Goal: Task Accomplishment & Management: Use online tool/utility

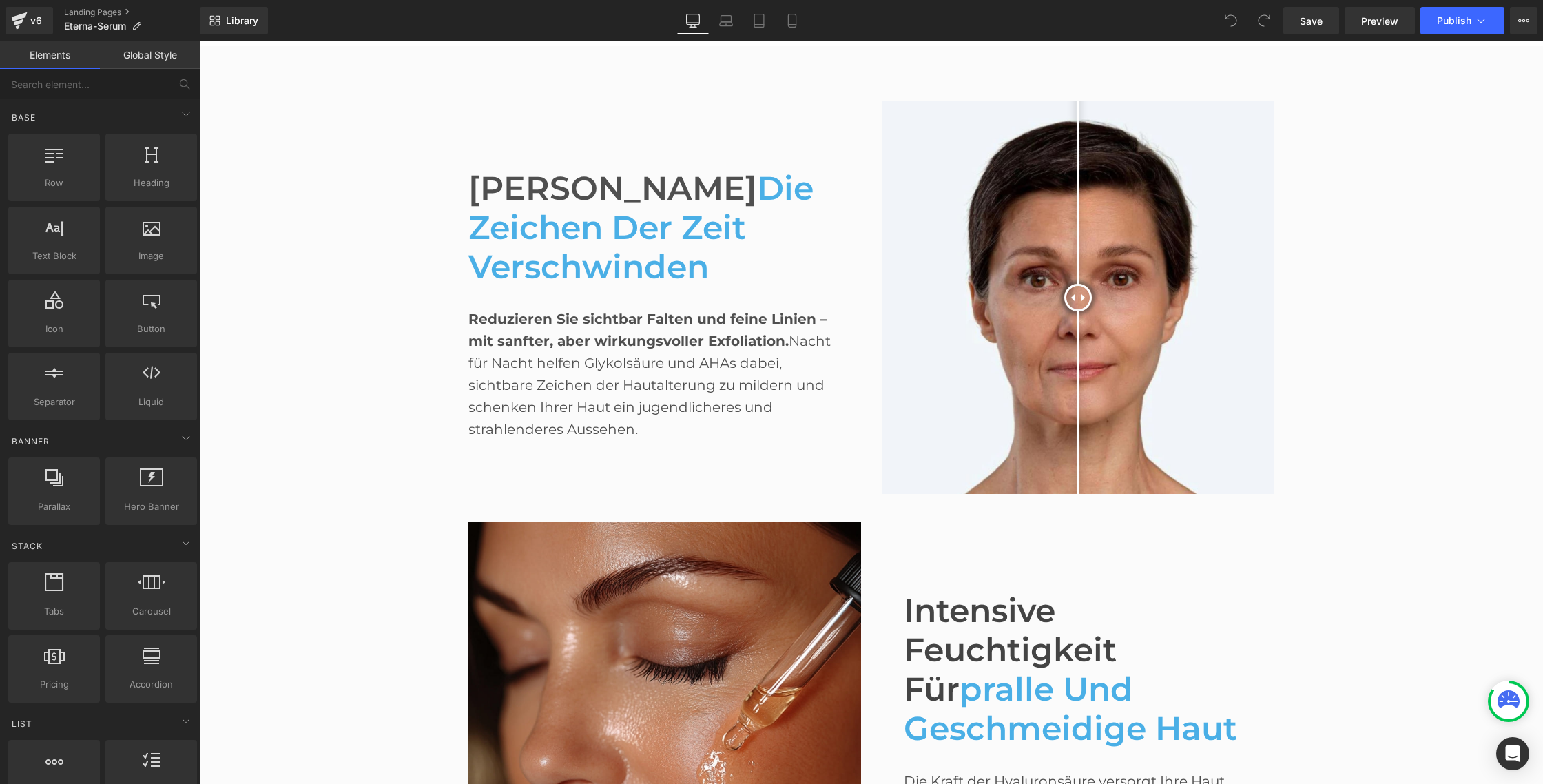
scroll to position [777, 0]
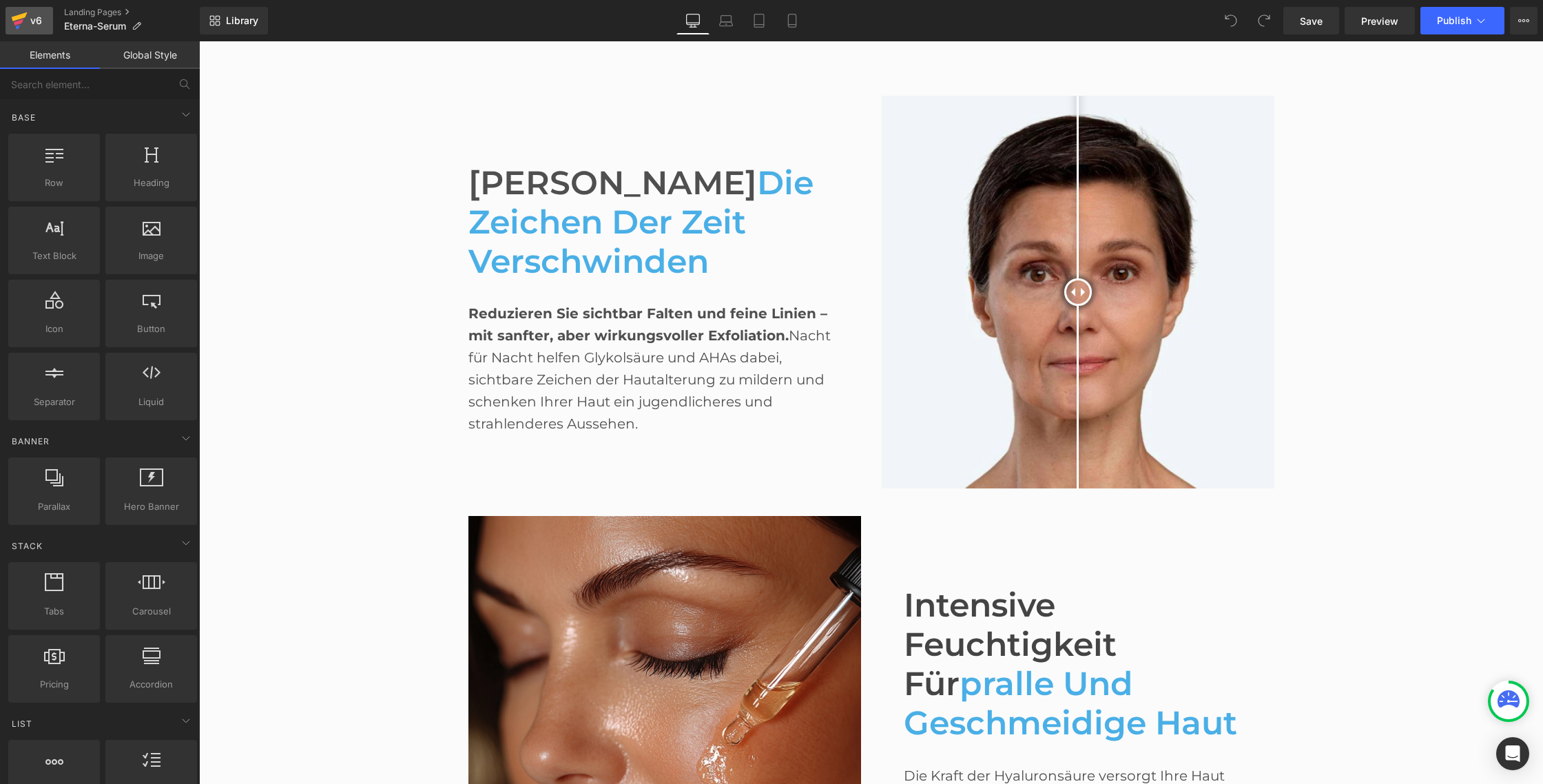
click at [35, 29] on div "v6" at bounding box center [36, 21] width 17 height 18
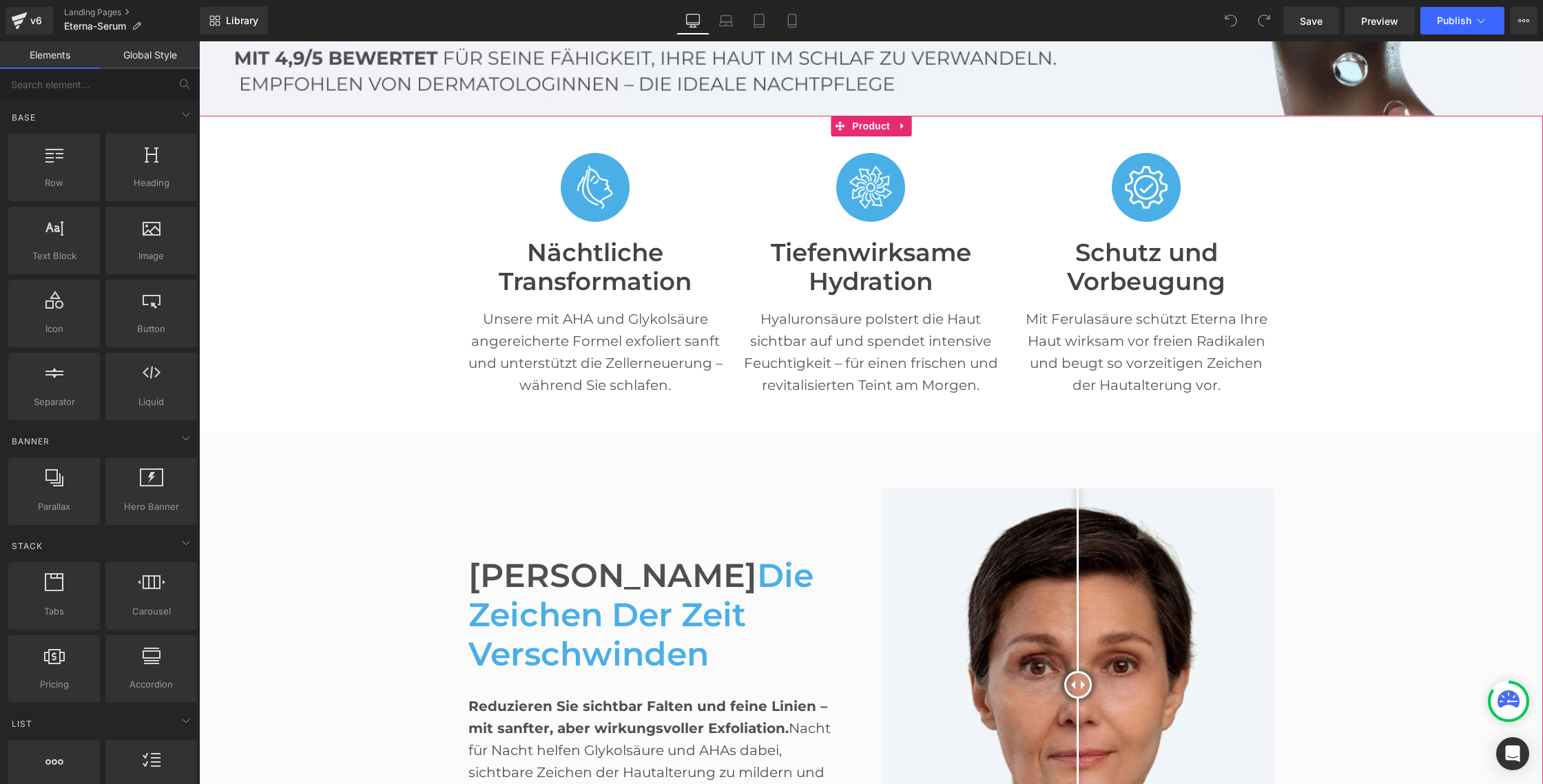
scroll to position [390, 0]
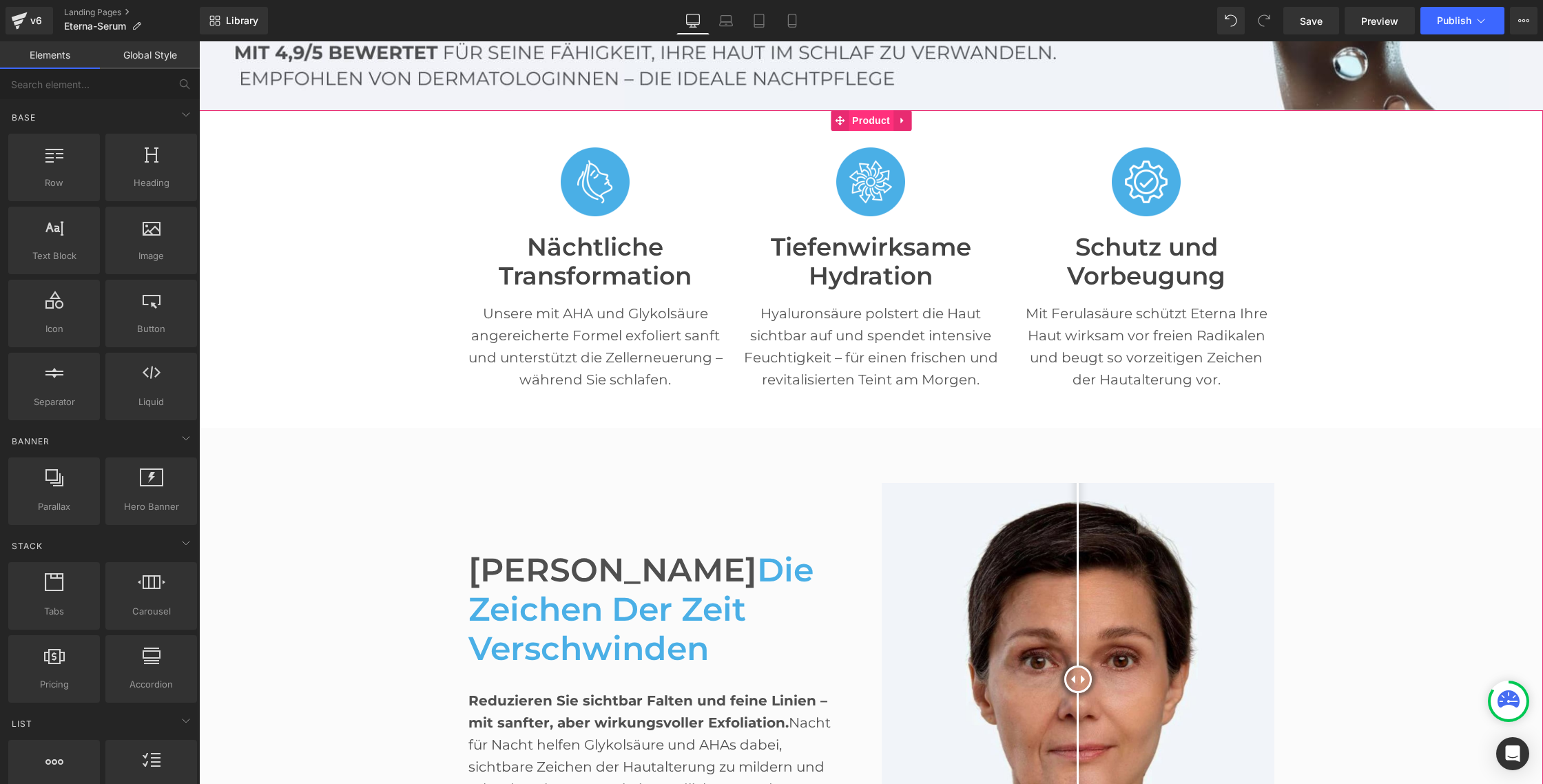
click at [865, 118] on span "Product" at bounding box center [870, 120] width 45 height 21
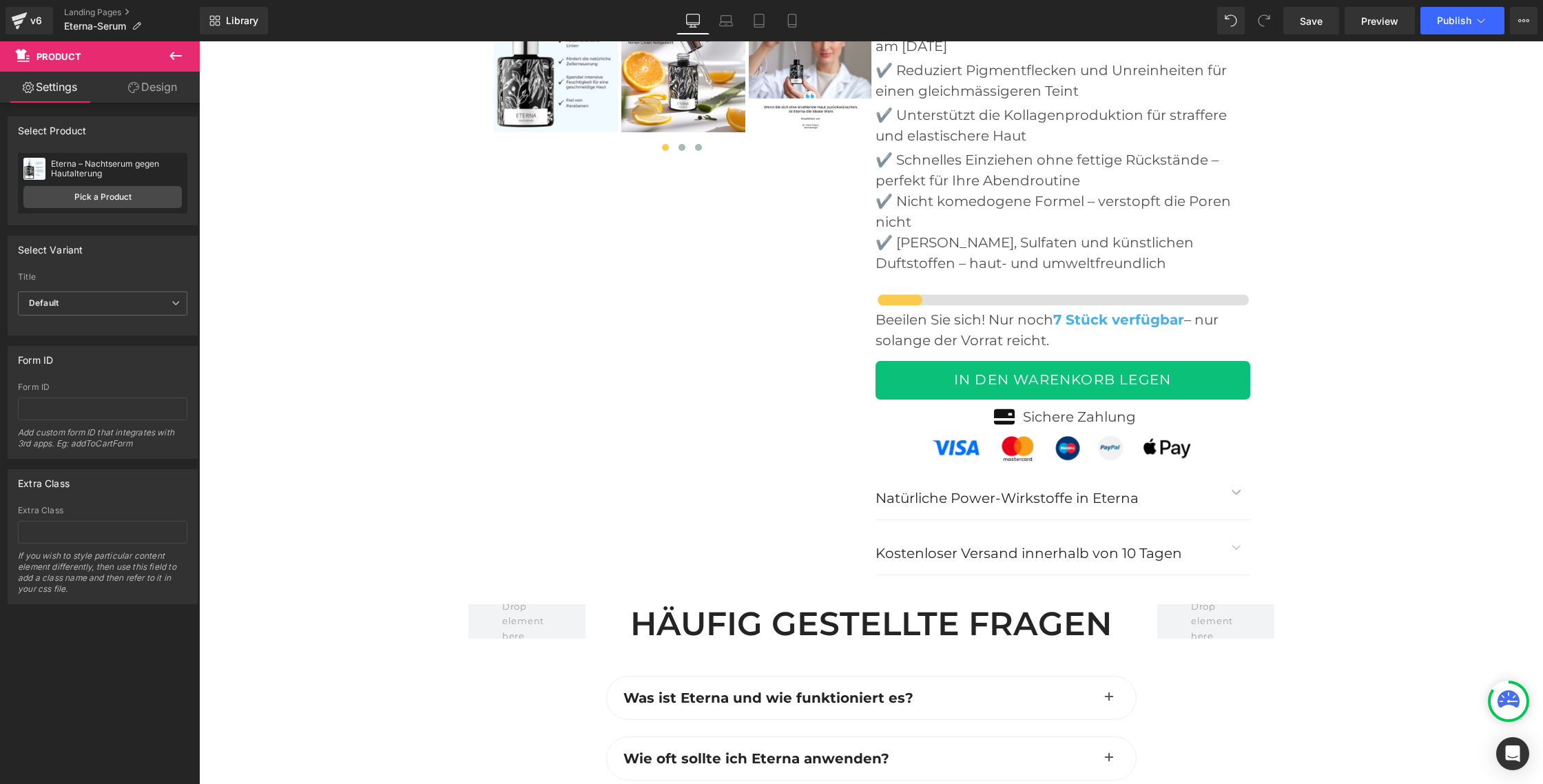
scroll to position [5577, 0]
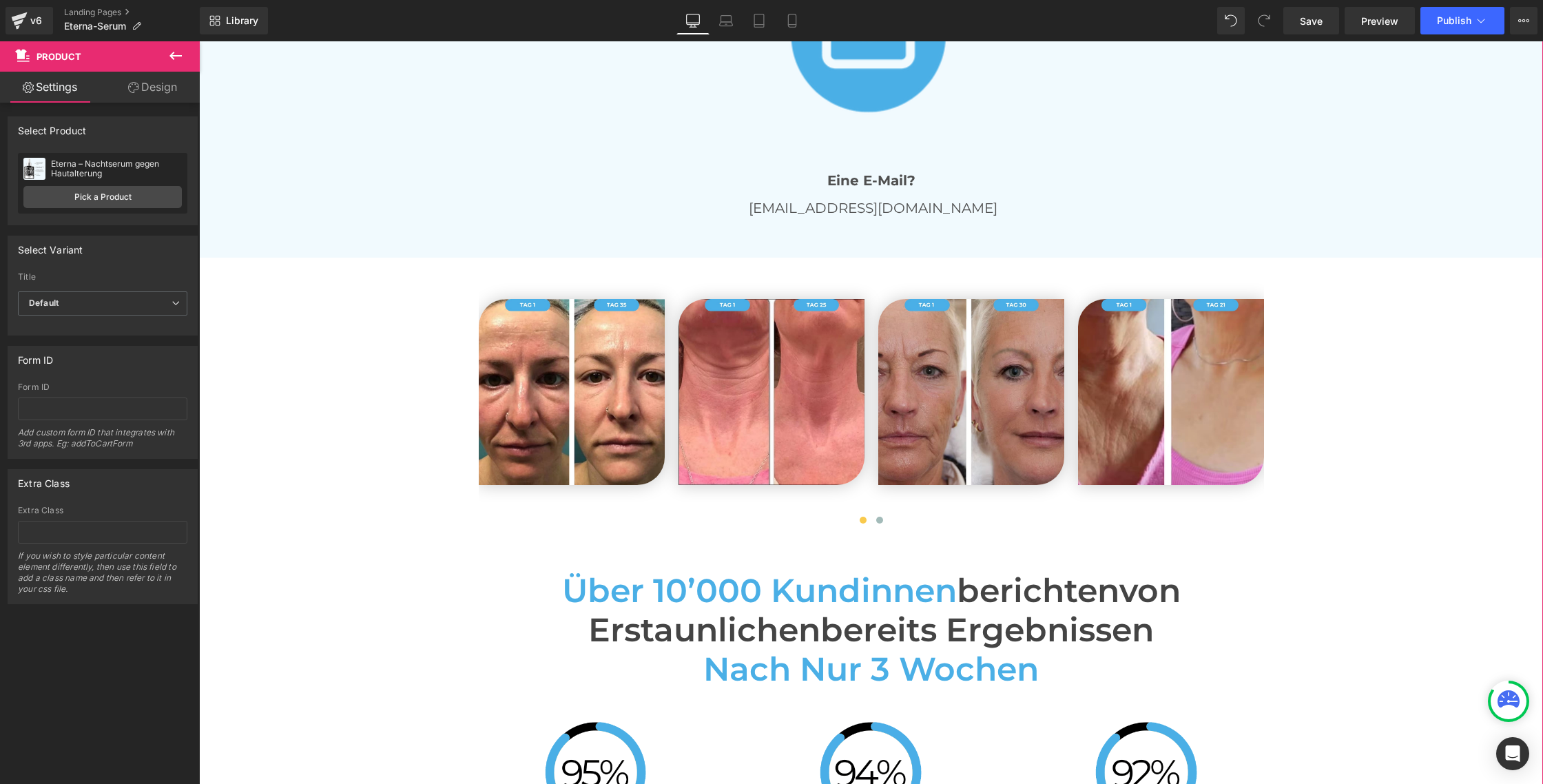
scroll to position [3235, 0]
click at [133, 196] on link "Pick a Product" at bounding box center [103, 197] width 158 height 22
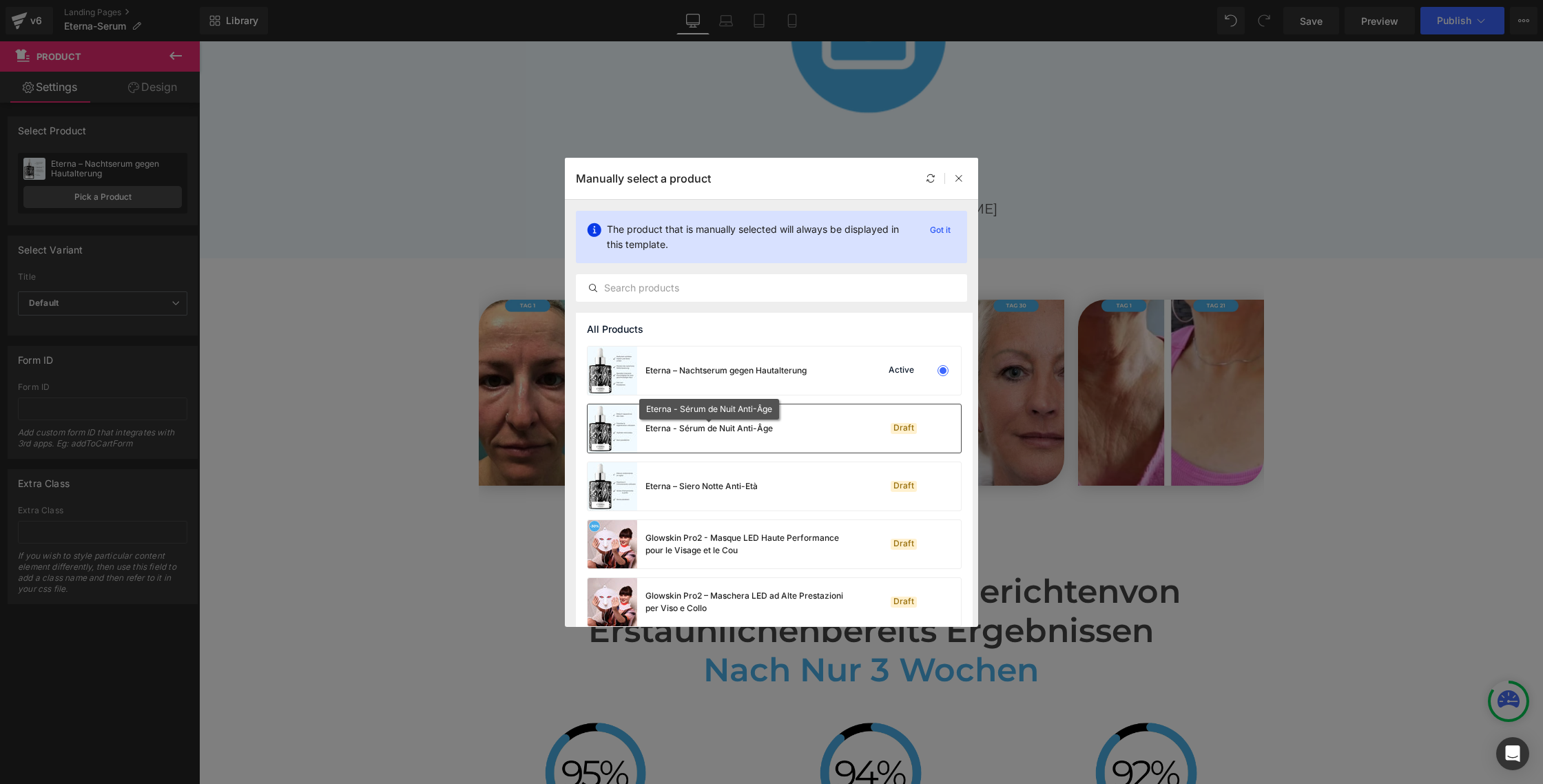
click at [712, 425] on div "Eterna - Sérum de Nuit Anti-Âge" at bounding box center [709, 428] width 128 height 13
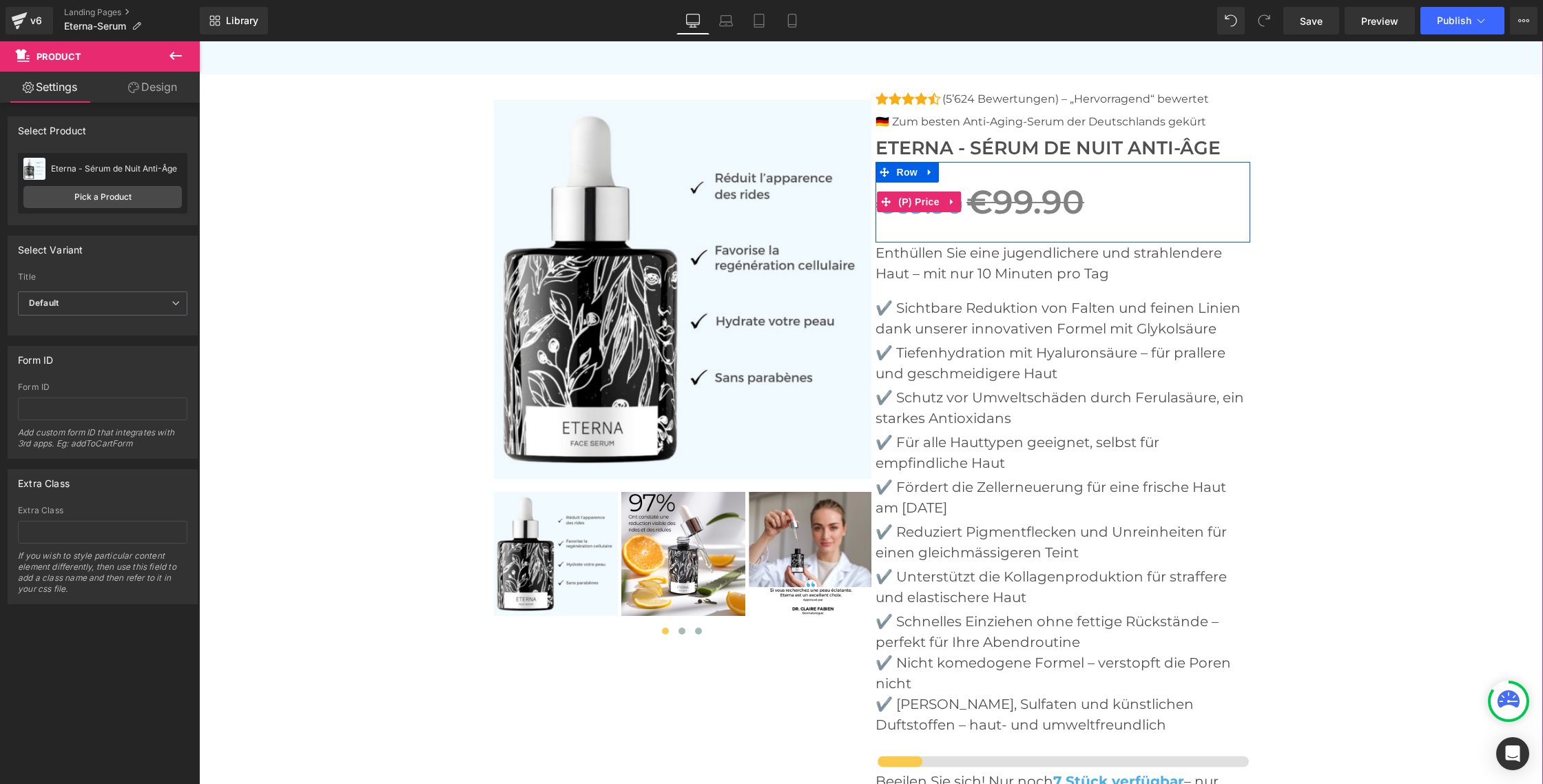
scroll to position [5104, 0]
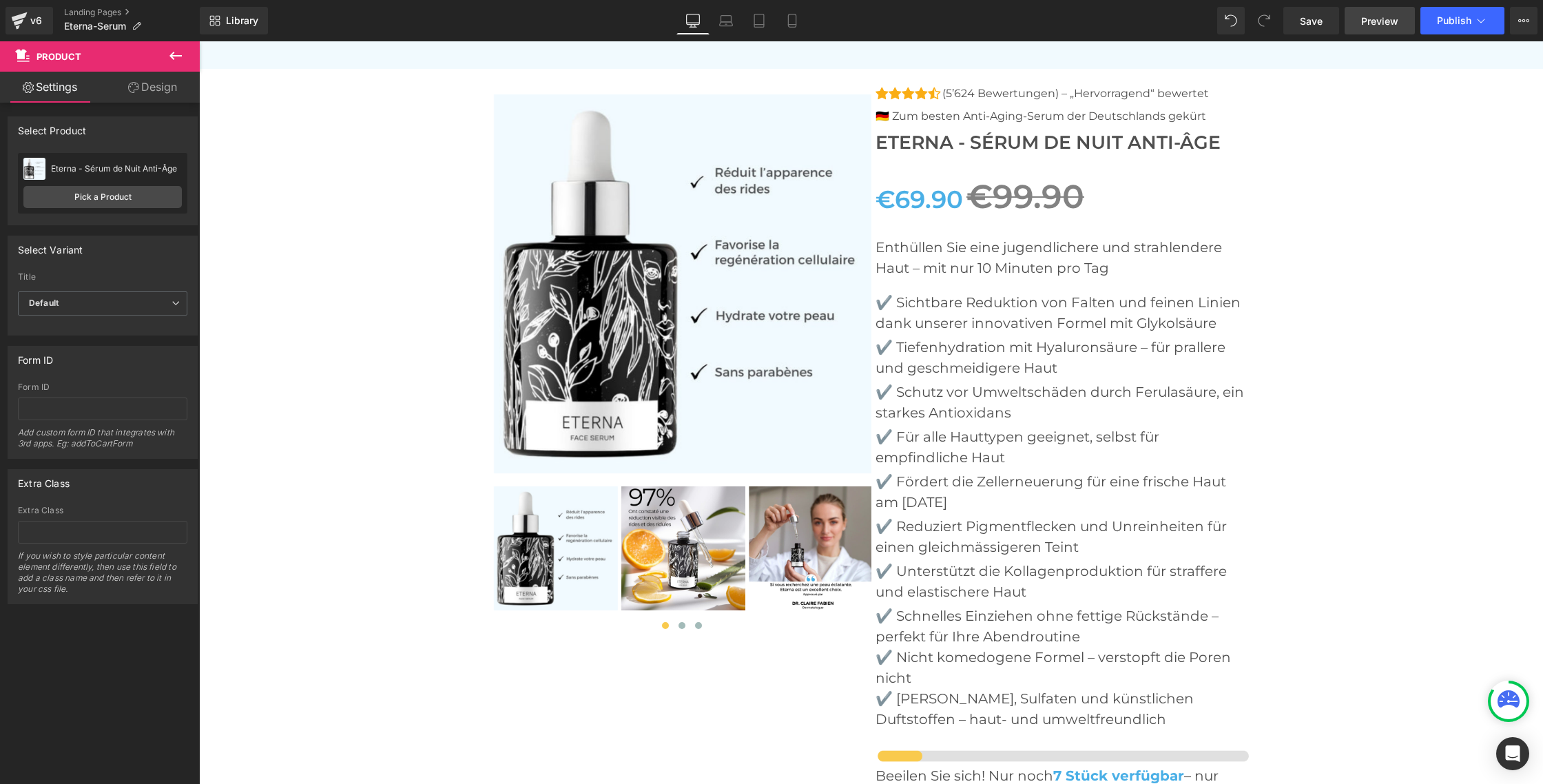
click at [1351, 27] on link "Preview" at bounding box center [1380, 21] width 70 height 28
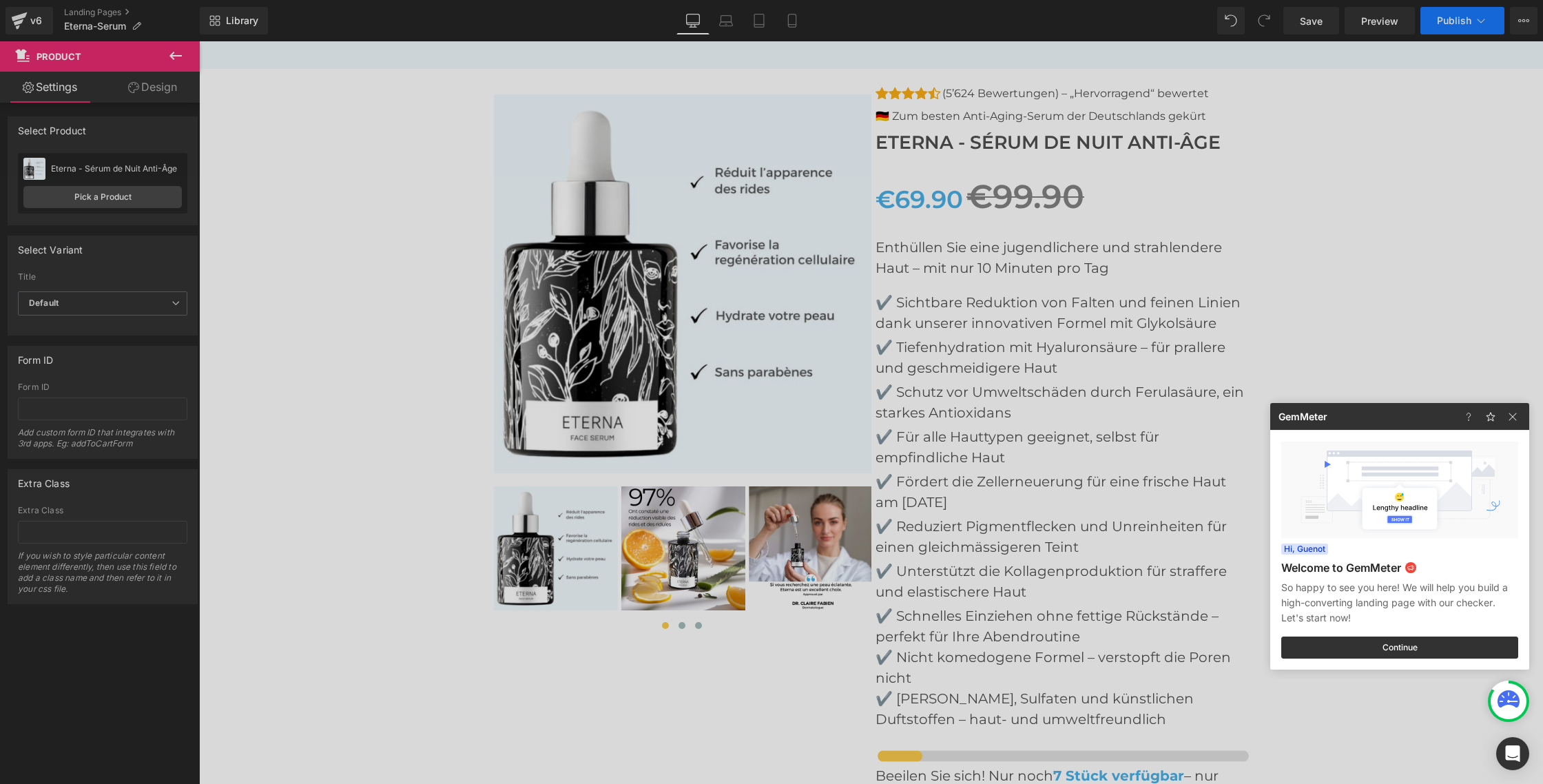
click at [1457, 26] on div at bounding box center [772, 392] width 1543 height 784
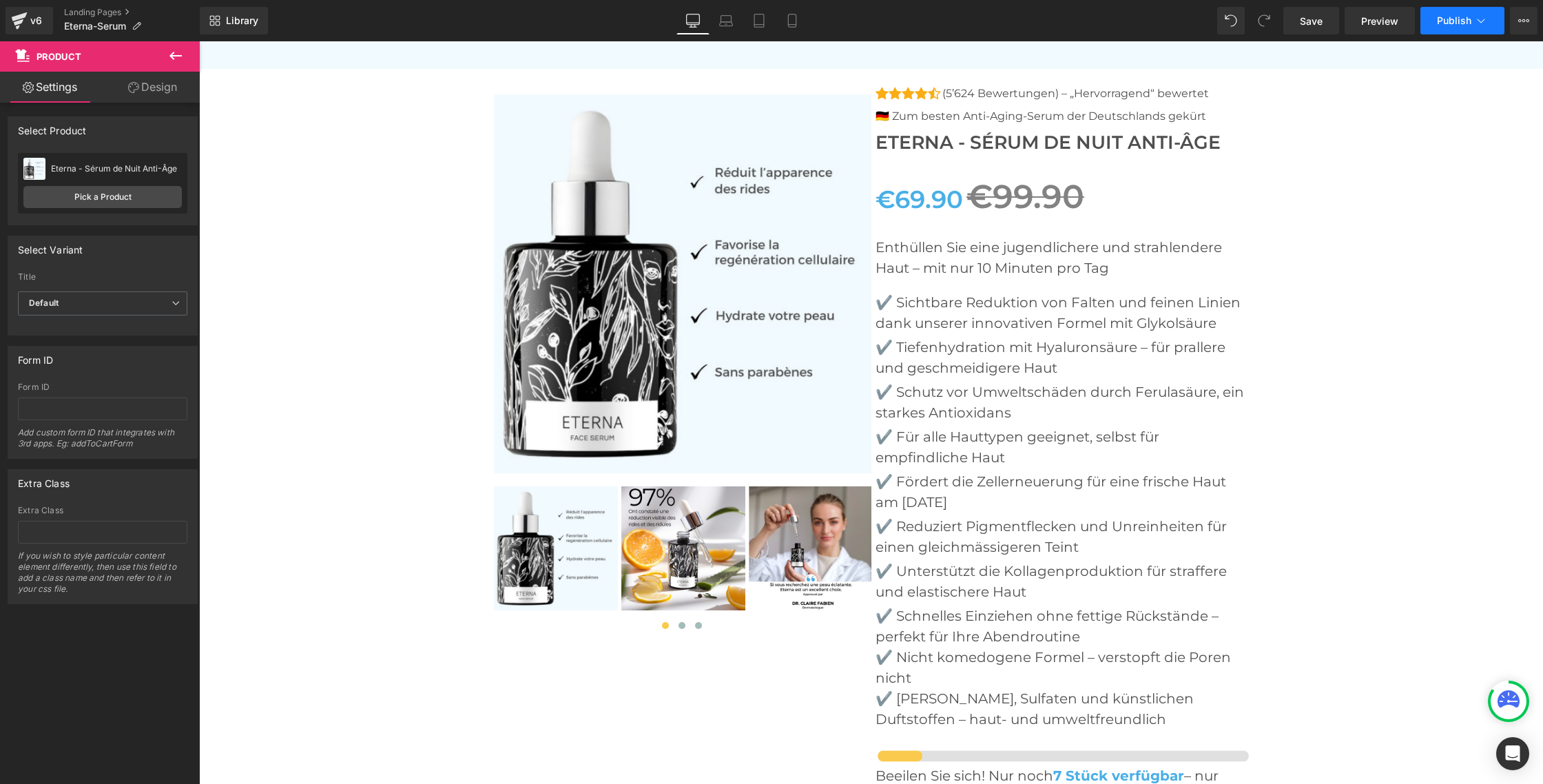
click at [1467, 17] on span "Publish" at bounding box center [1454, 20] width 35 height 11
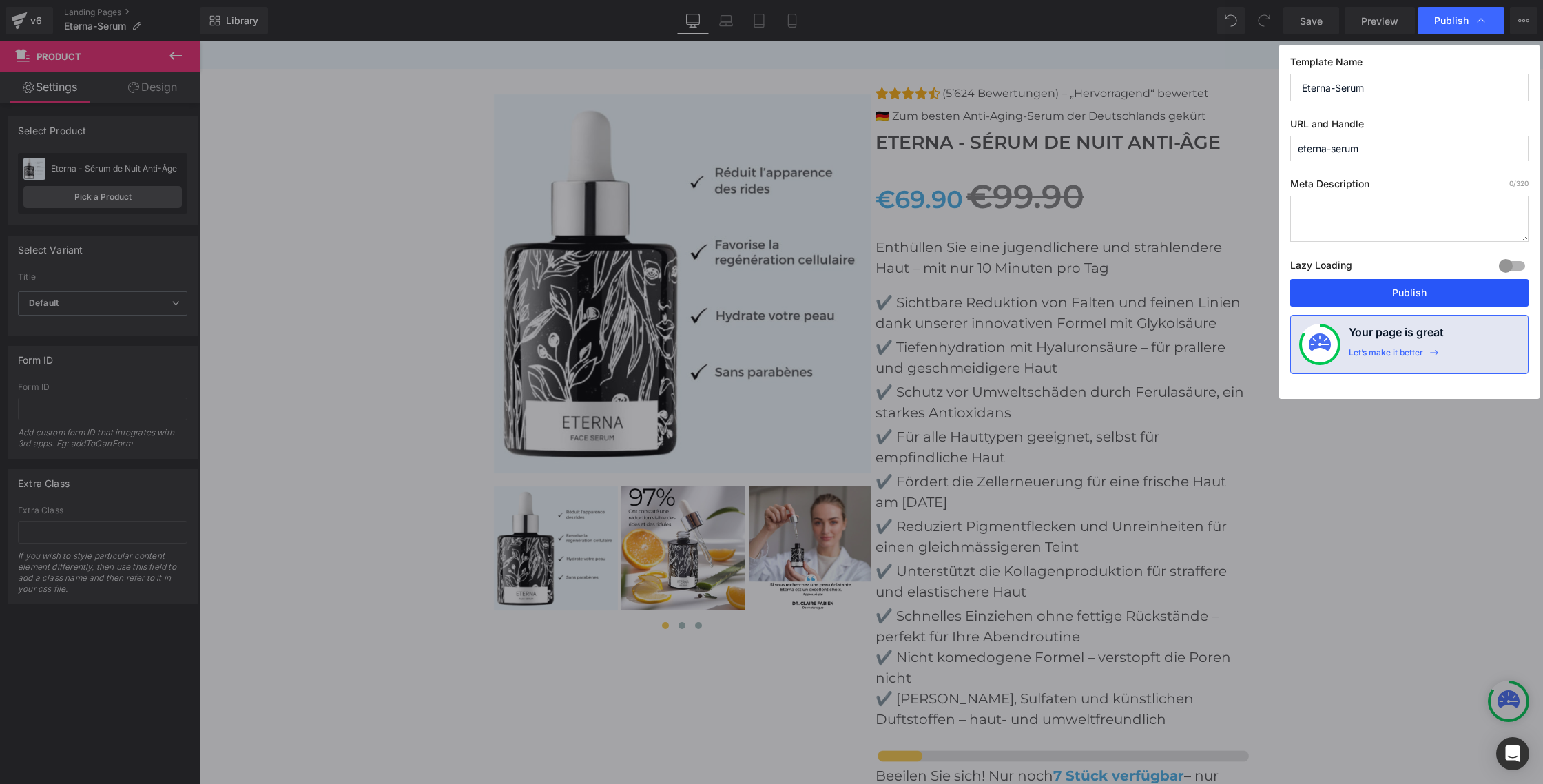
click at [1408, 294] on button "Publish" at bounding box center [1409, 293] width 238 height 28
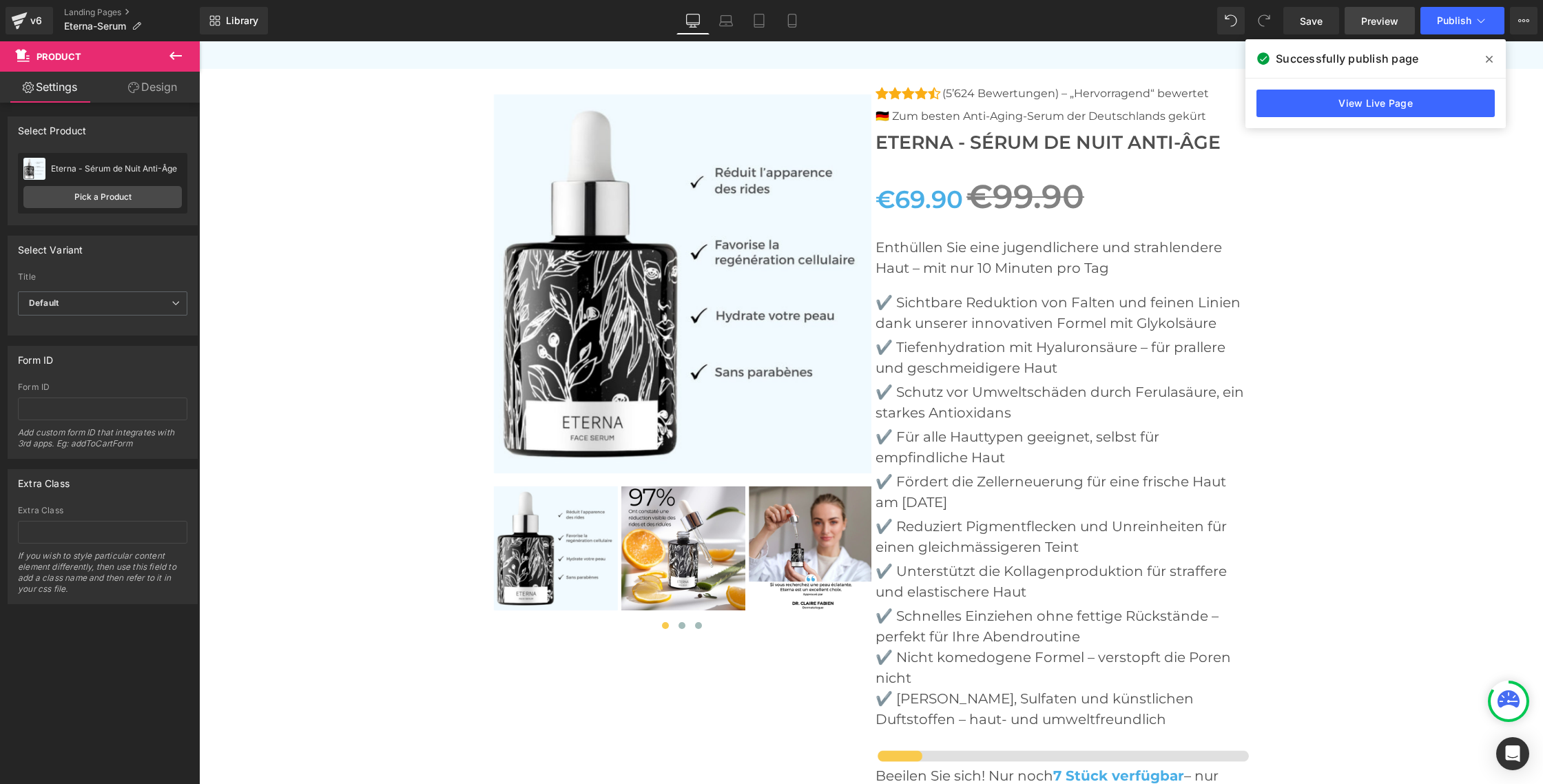
click at [1373, 28] on link "Preview" at bounding box center [1380, 21] width 70 height 28
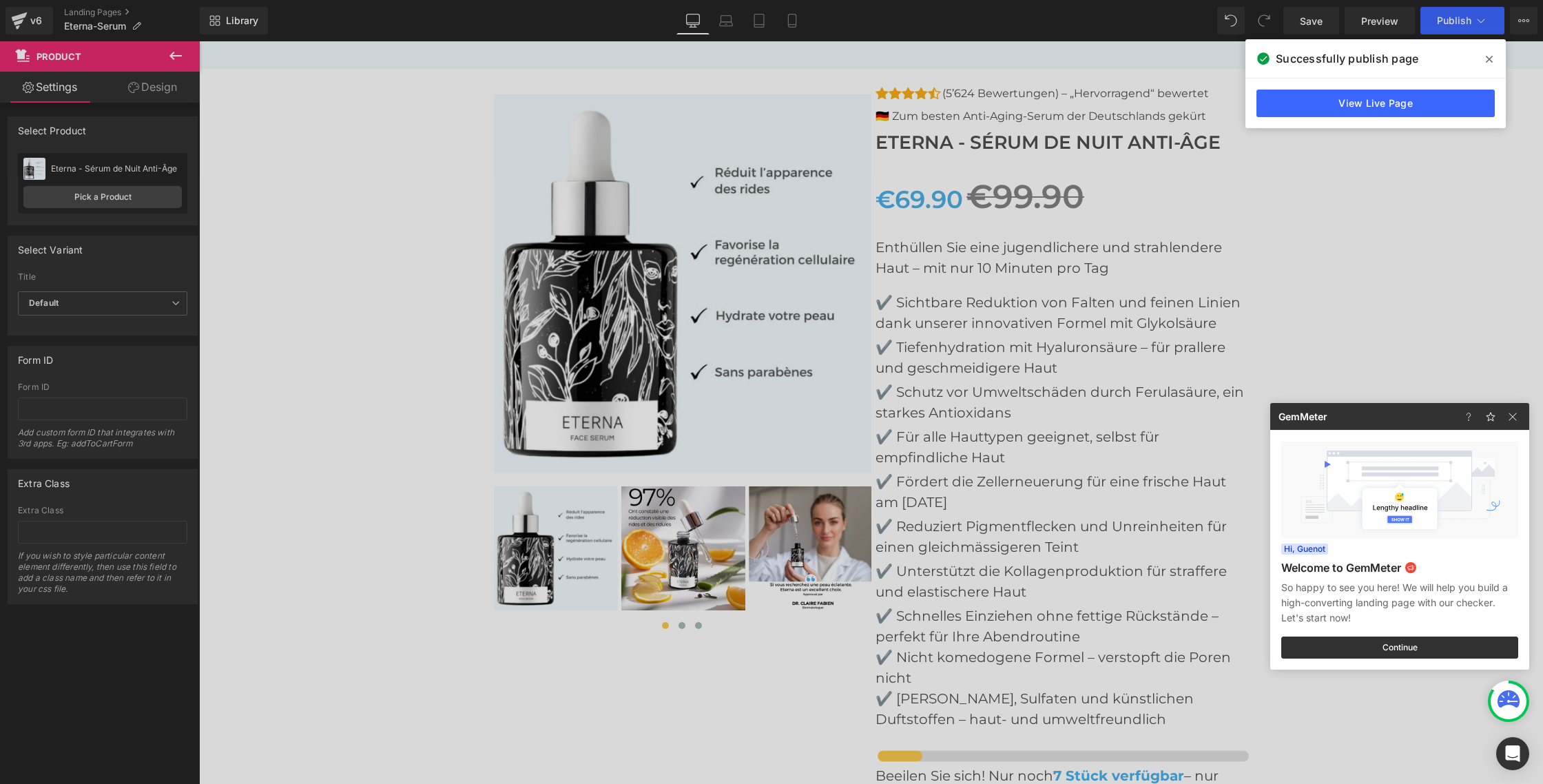
click at [115, 204] on div at bounding box center [772, 392] width 1543 height 784
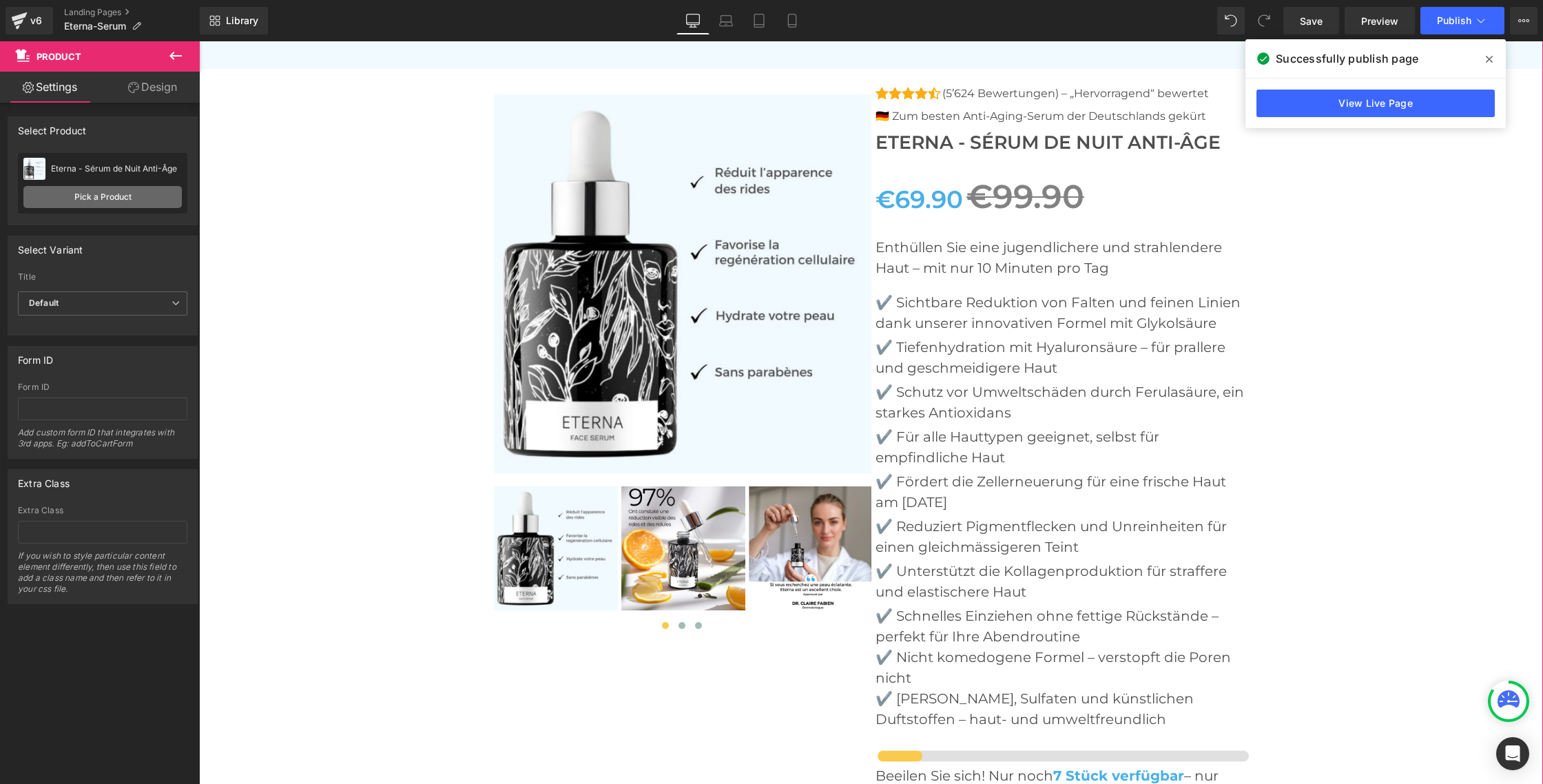
click at [113, 199] on link "Pick a Product" at bounding box center [103, 197] width 158 height 22
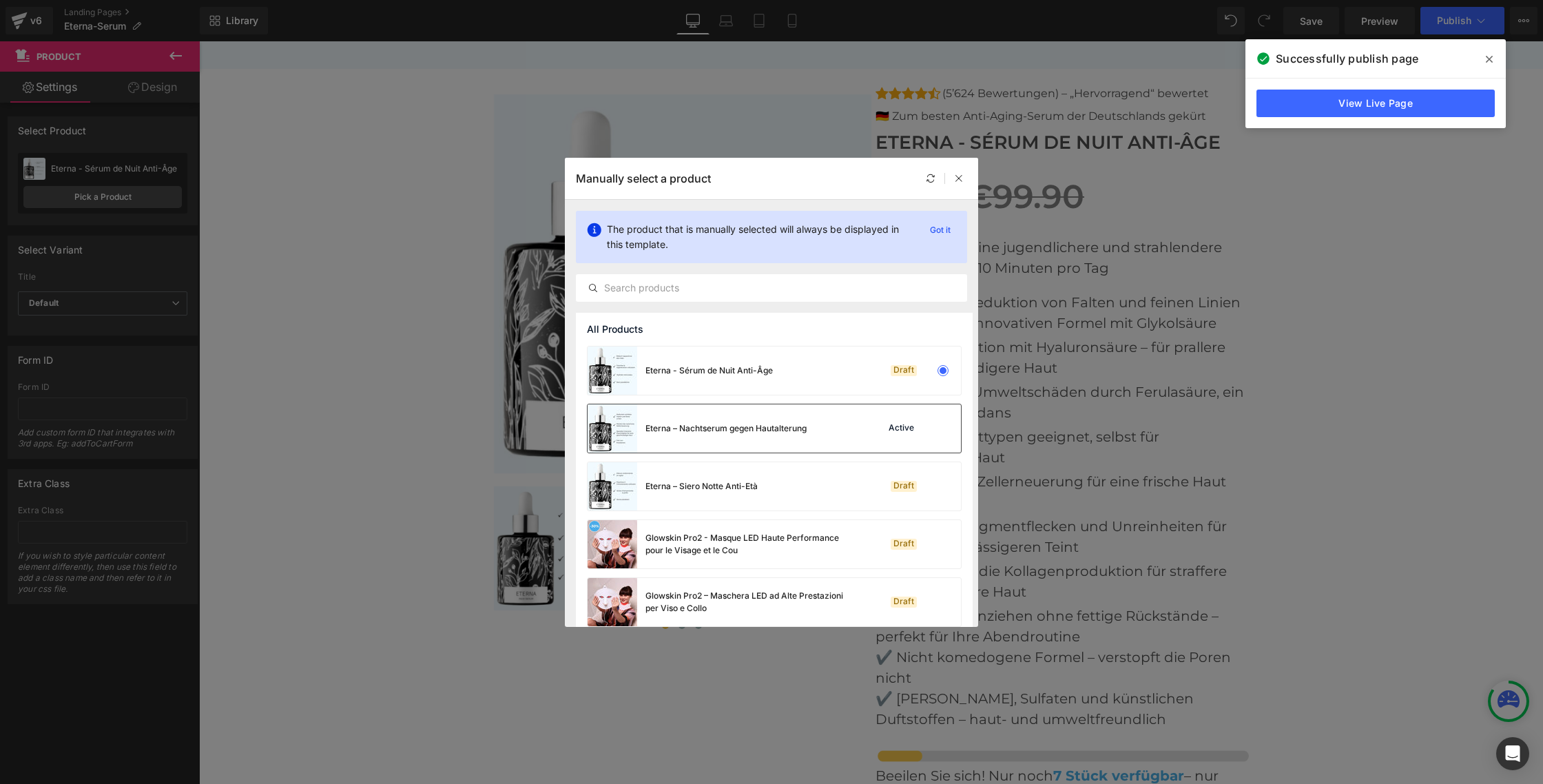
click at [791, 425] on div "Eterna – Nachtserum gegen Hautalterung" at bounding box center [726, 428] width 161 height 13
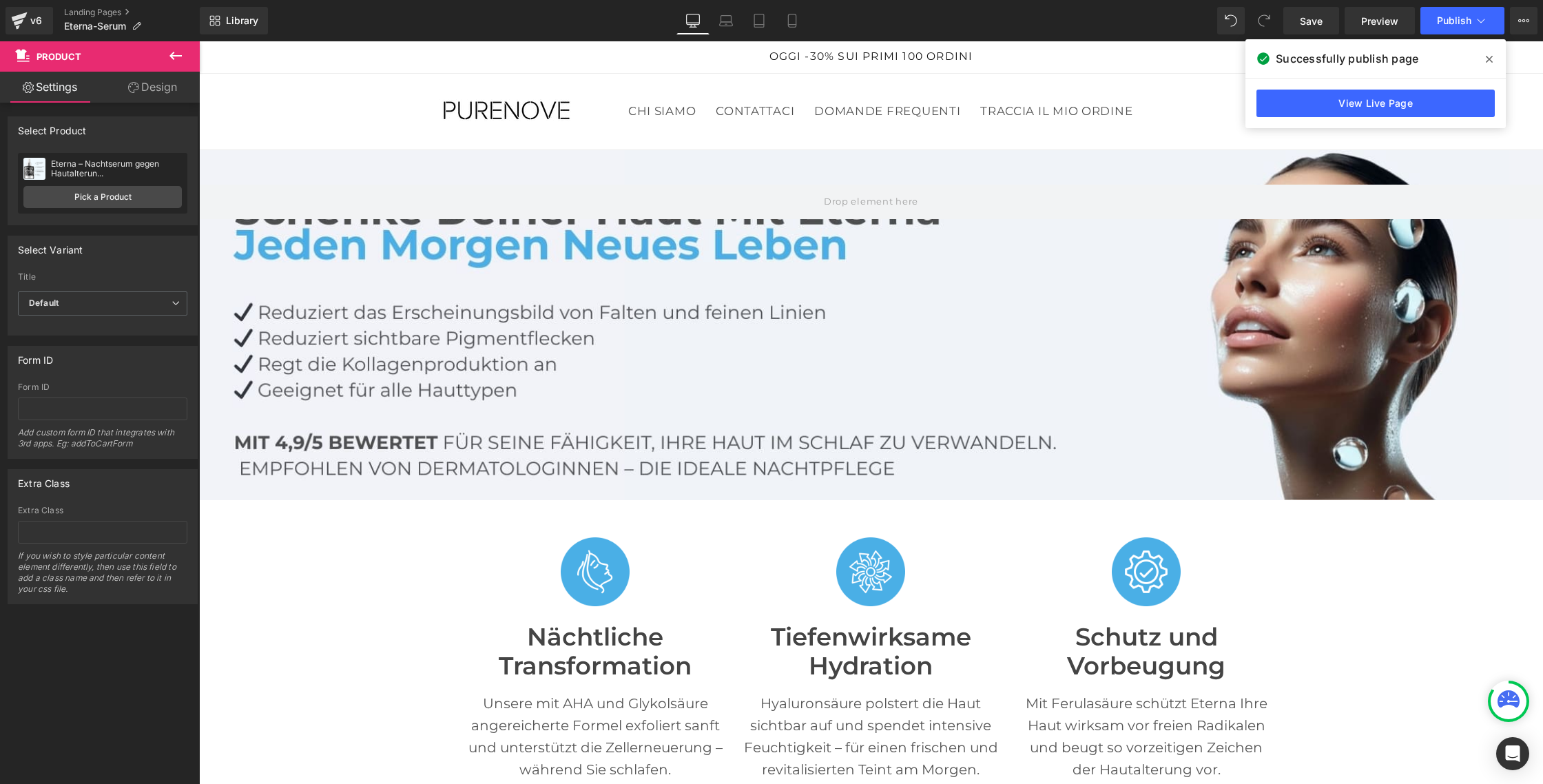
click at [1493, 62] on icon at bounding box center [1489, 58] width 7 height 11
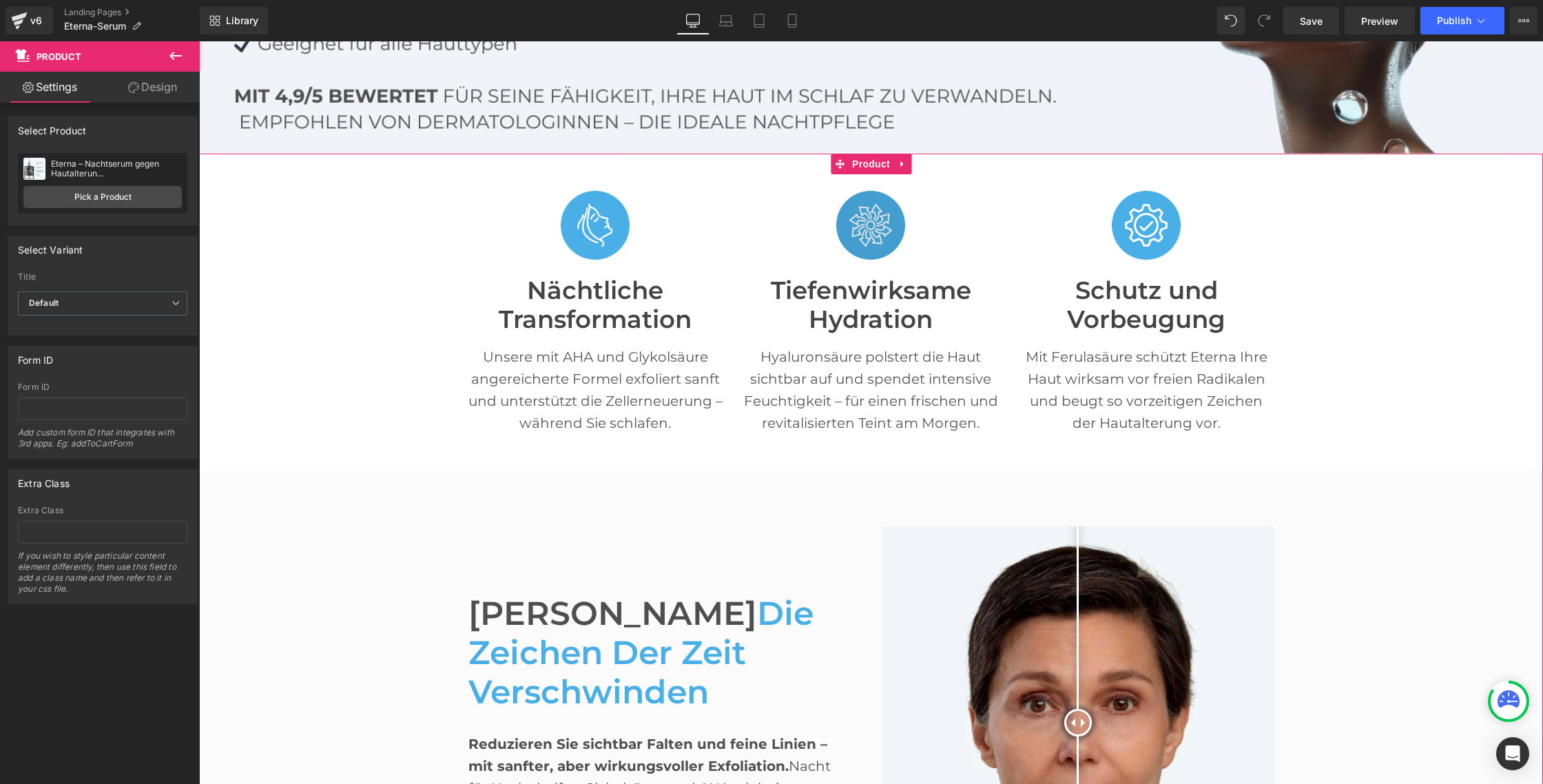
scroll to position [346, 0]
click at [872, 163] on span "Product" at bounding box center [870, 164] width 45 height 21
click at [902, 162] on icon at bounding box center [903, 164] width 10 height 10
click at [896, 162] on icon at bounding box center [894, 165] width 10 height 10
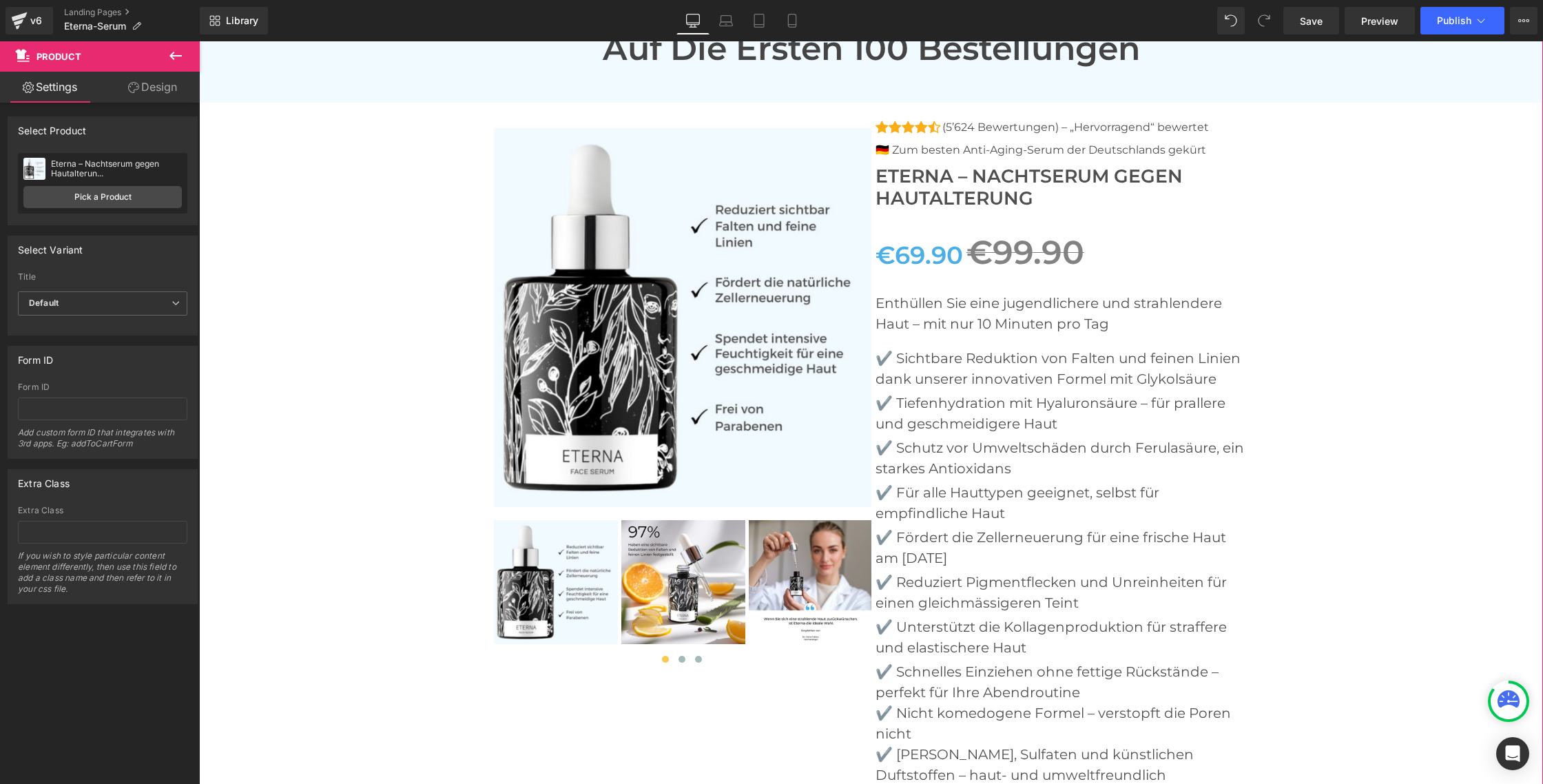
scroll to position [10738, 0]
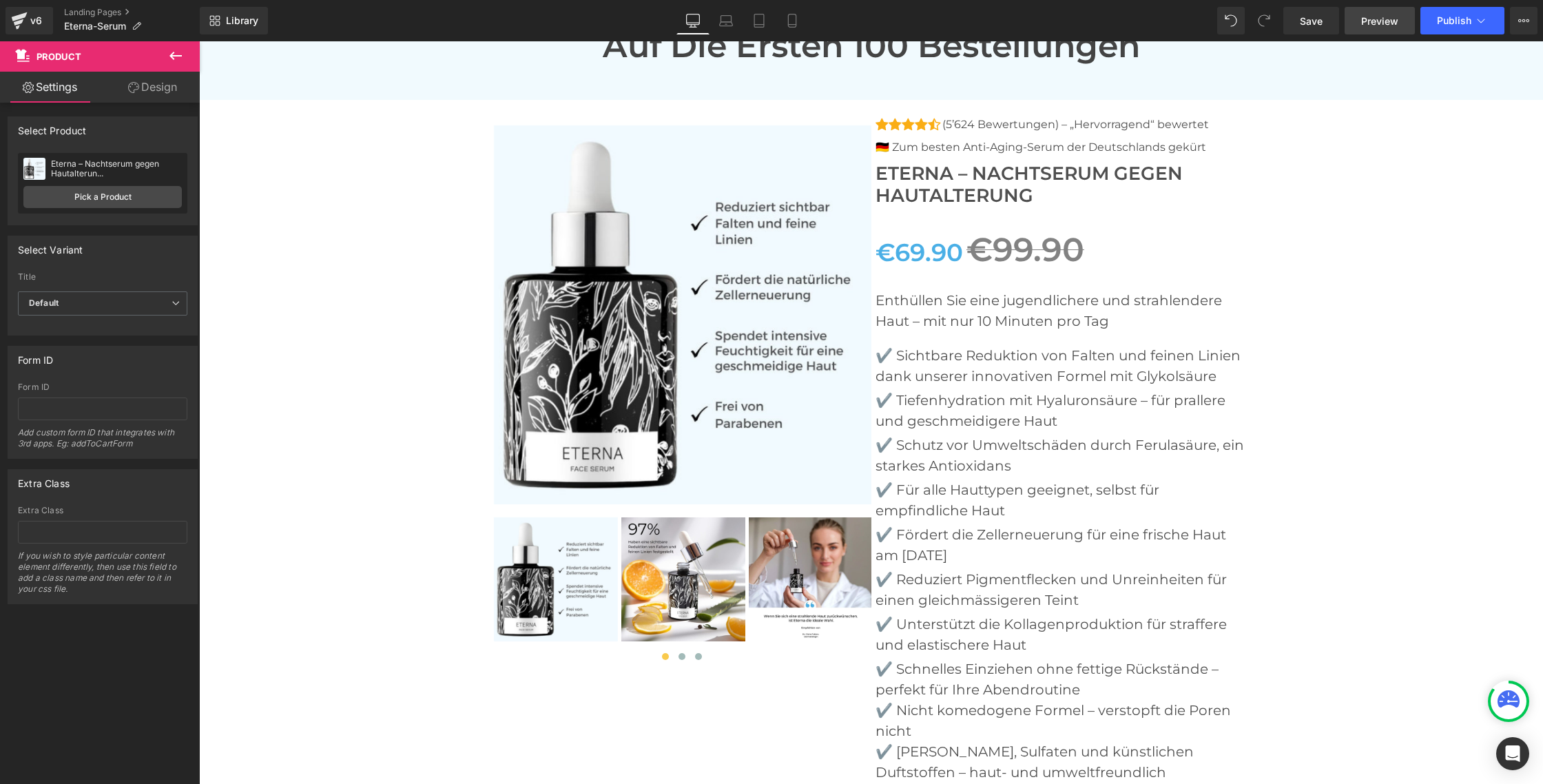
click at [1368, 16] on span "Preview" at bounding box center [1380, 21] width 38 height 15
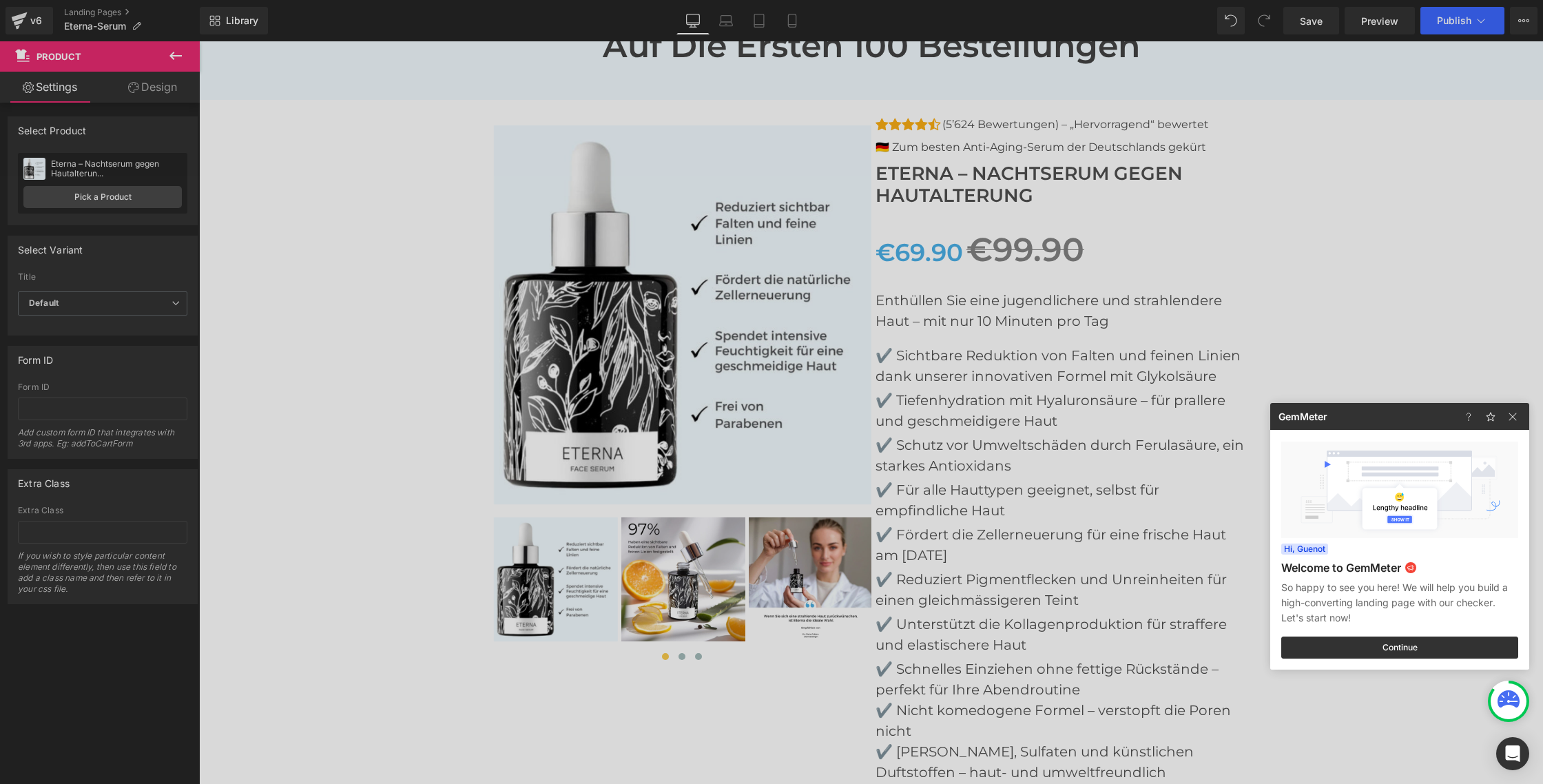
click at [321, 379] on div at bounding box center [772, 392] width 1543 height 784
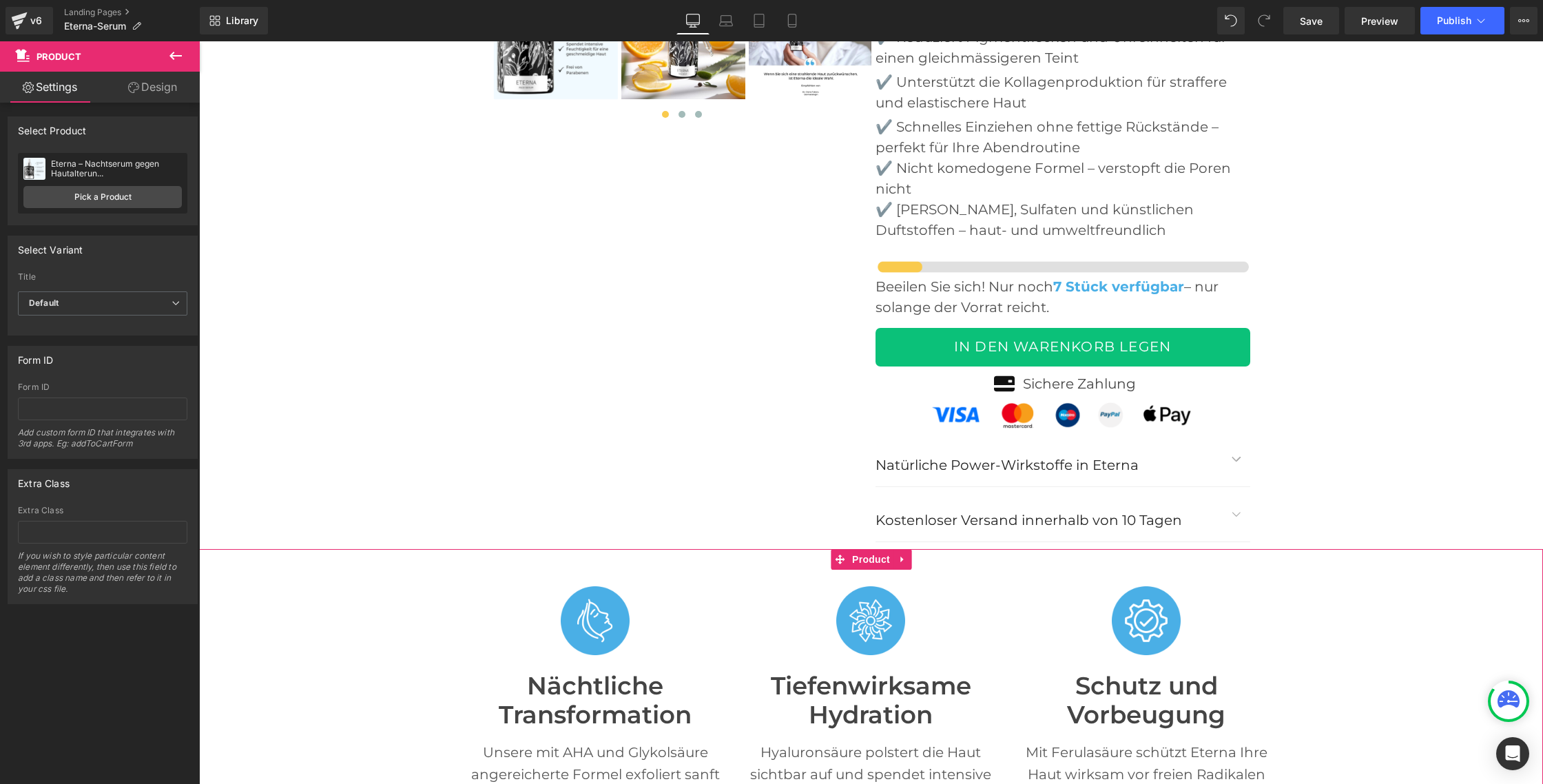
scroll to position [5610, 0]
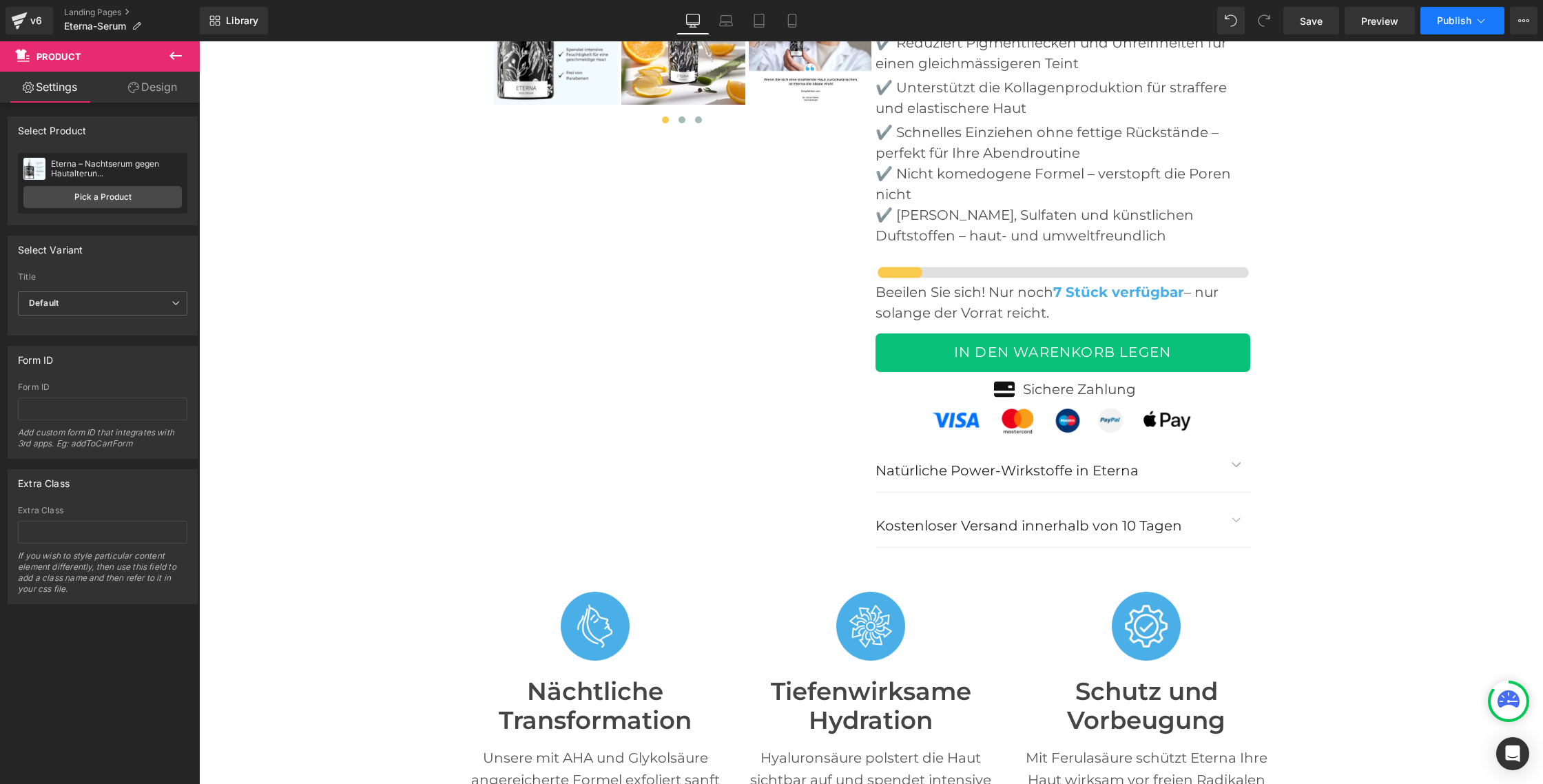
click at [1456, 22] on span "Publish" at bounding box center [1454, 20] width 35 height 11
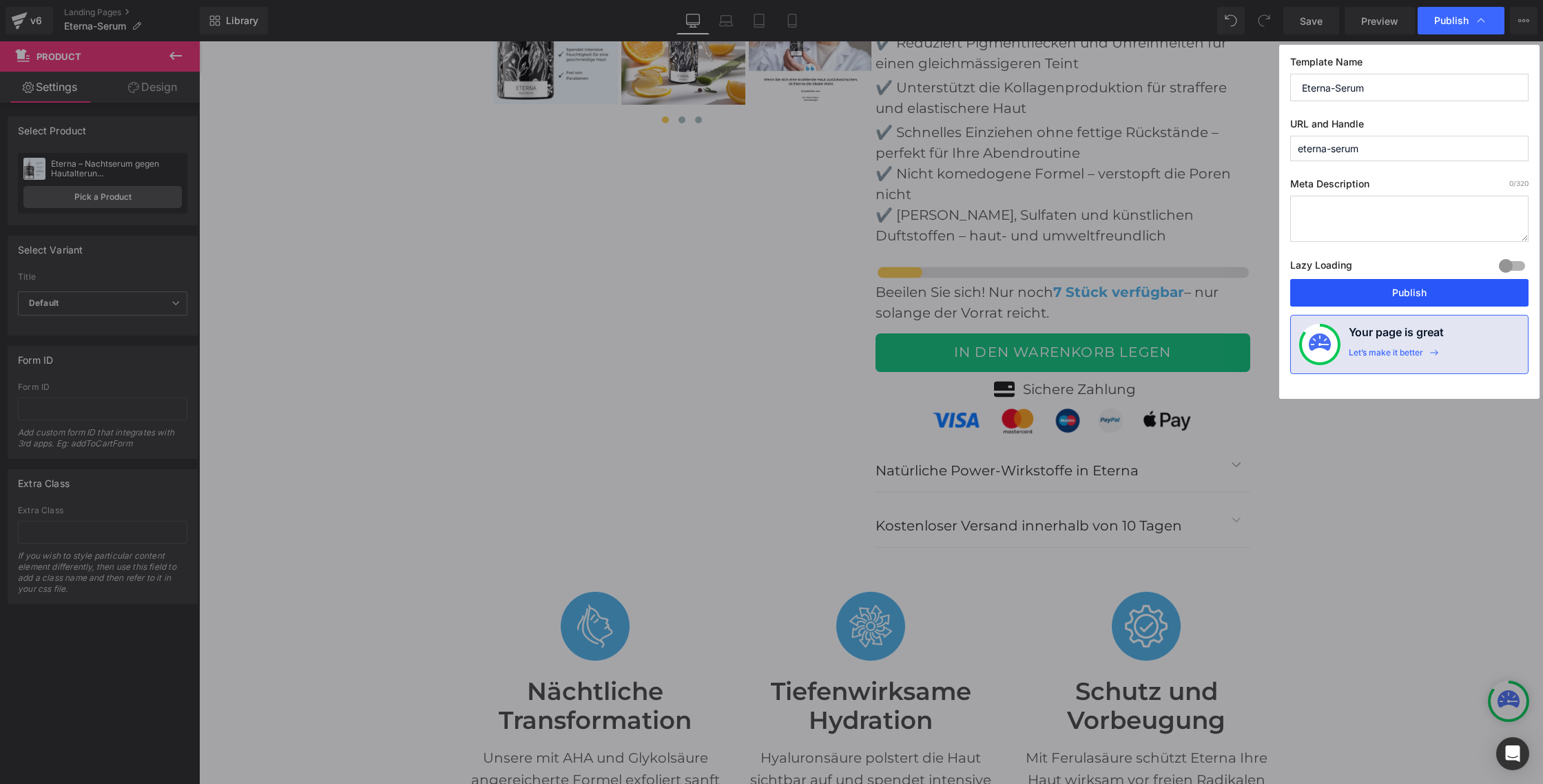
click at [1381, 282] on button "Publish" at bounding box center [1409, 293] width 238 height 28
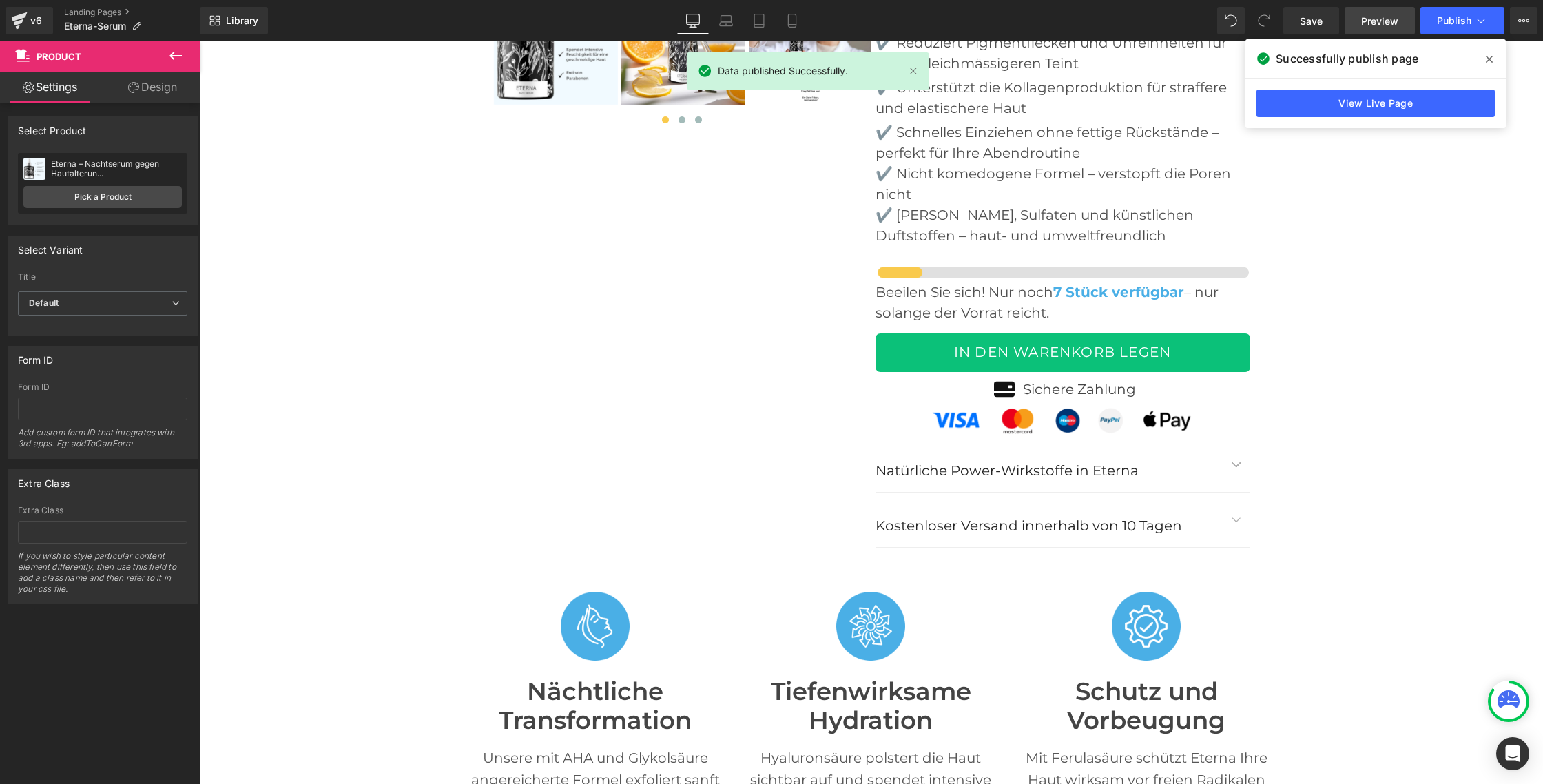
click at [1359, 17] on link "Preview" at bounding box center [1380, 21] width 70 height 28
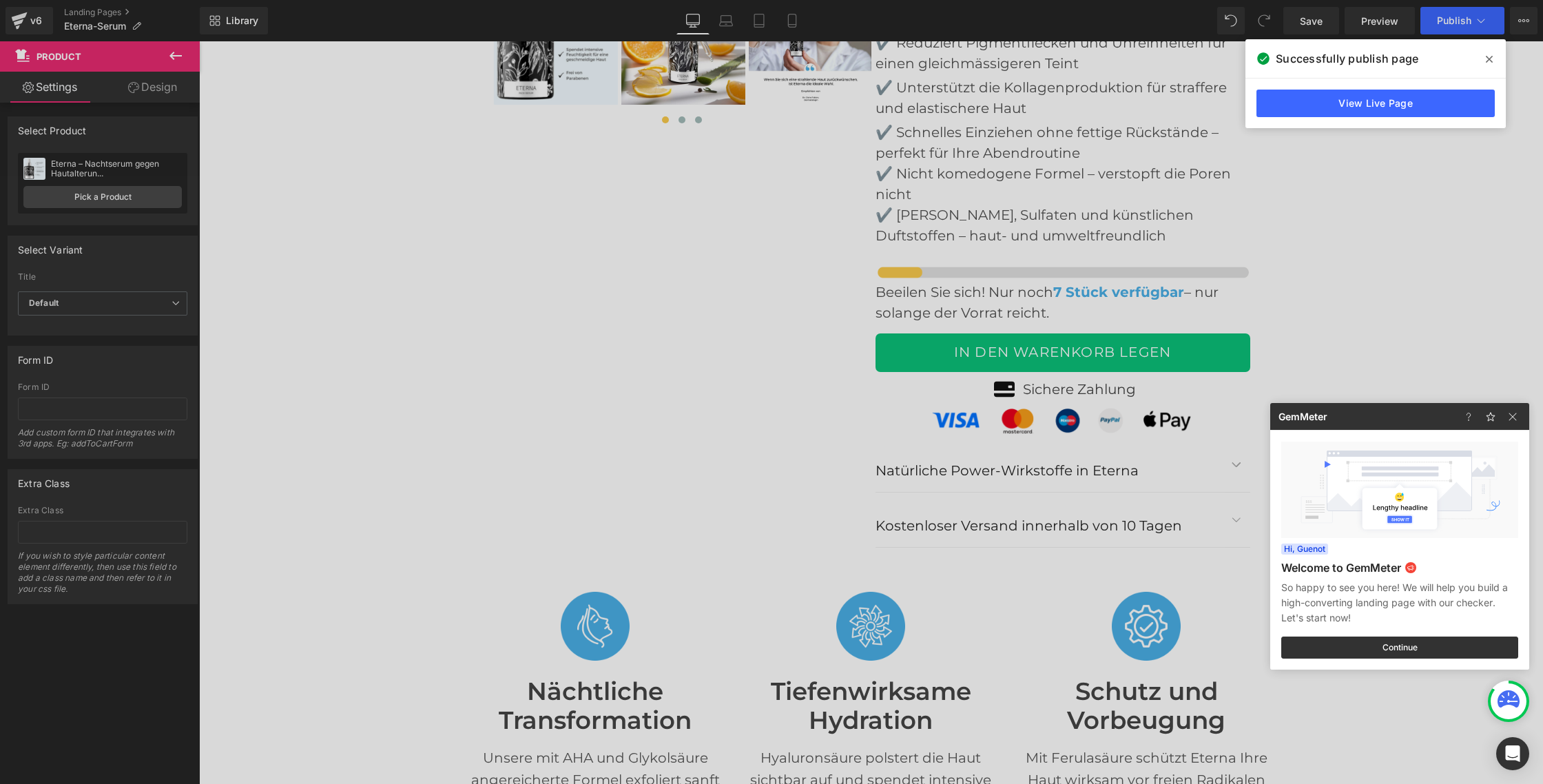
click at [805, 218] on div at bounding box center [772, 392] width 1543 height 784
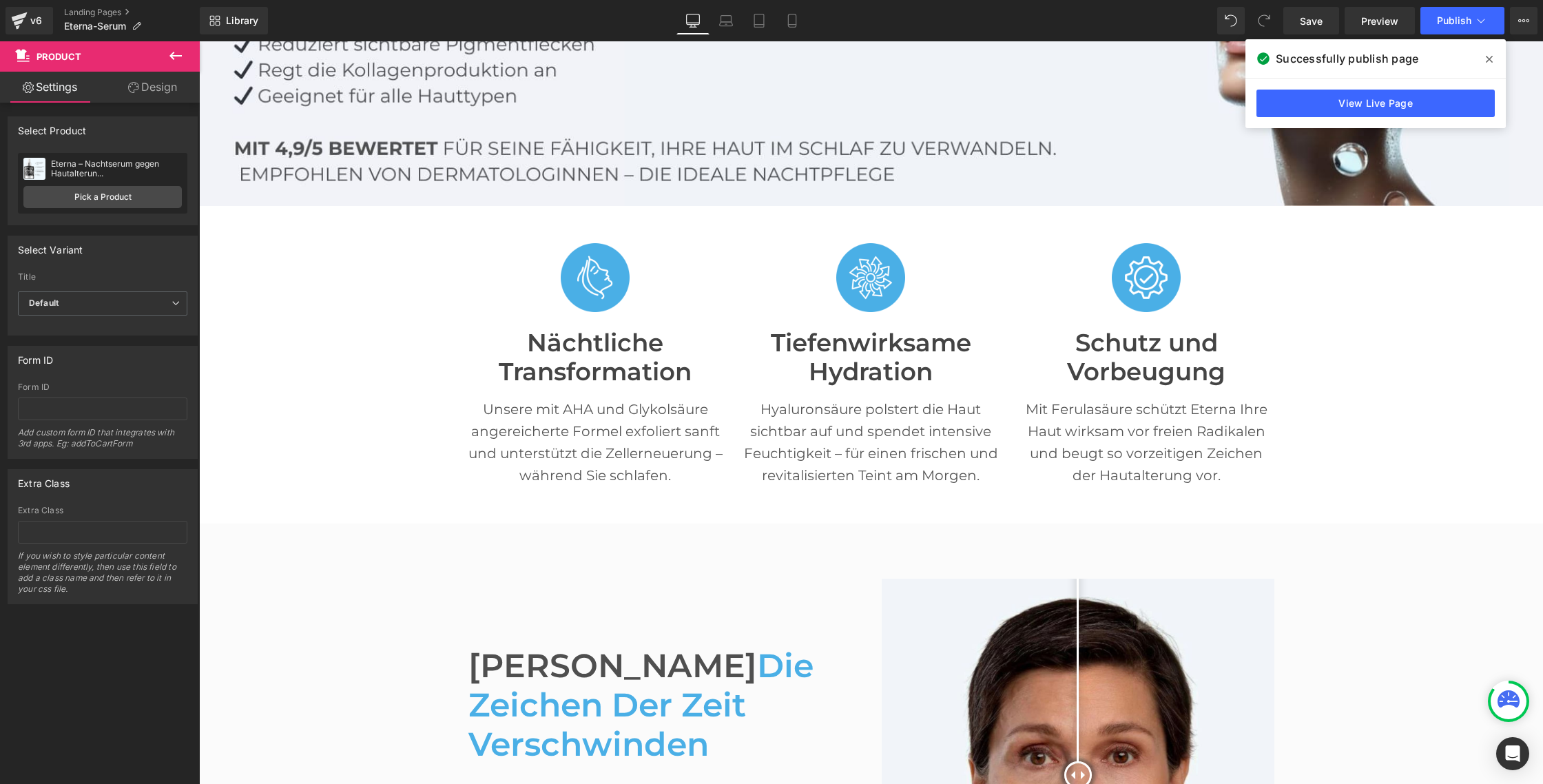
scroll to position [189, 0]
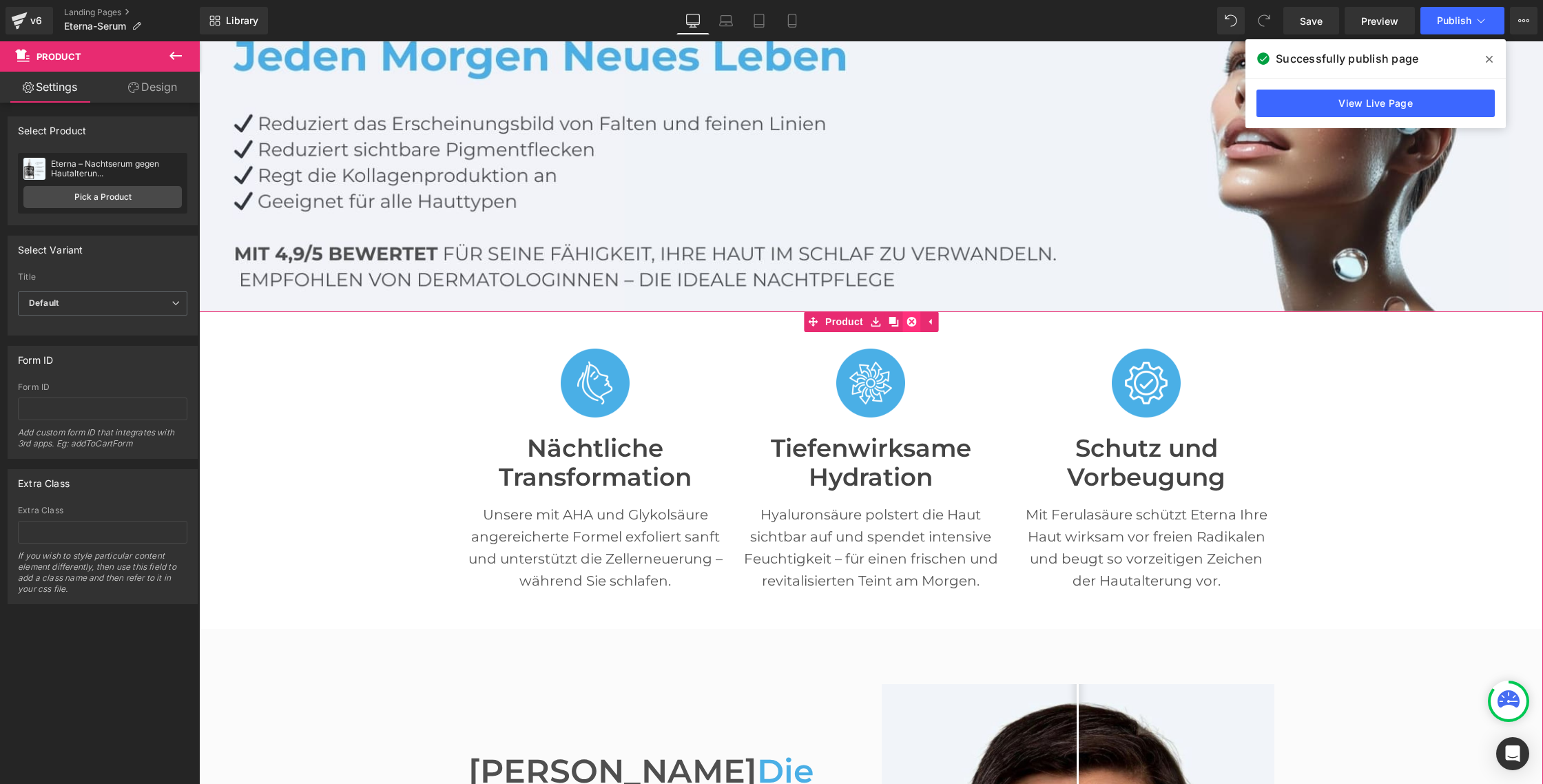
click at [916, 321] on link at bounding box center [911, 321] width 18 height 21
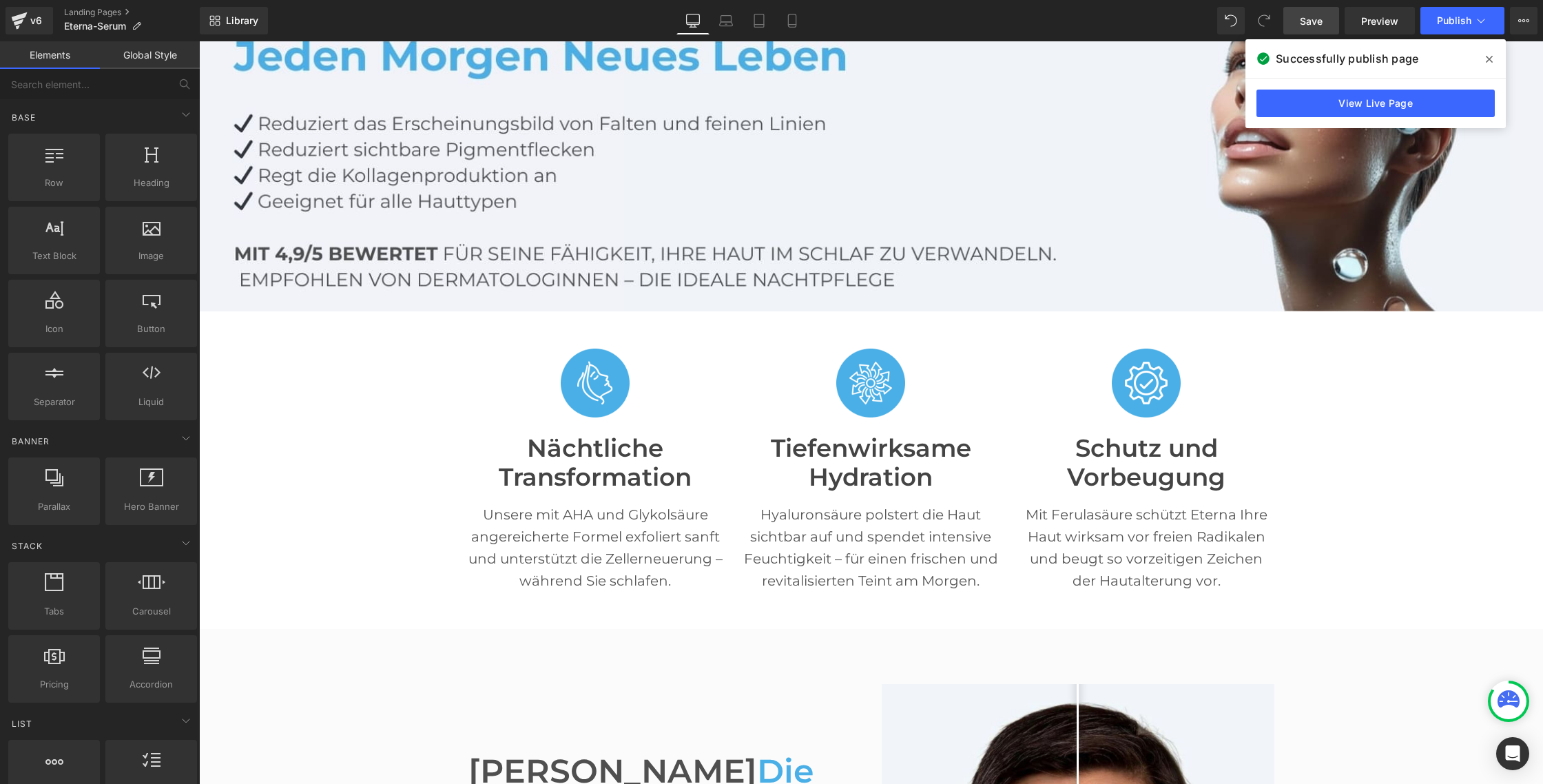
click at [1311, 24] on span "Save" at bounding box center [1311, 21] width 23 height 15
click at [1440, 22] on span "Publish" at bounding box center [1454, 20] width 35 height 11
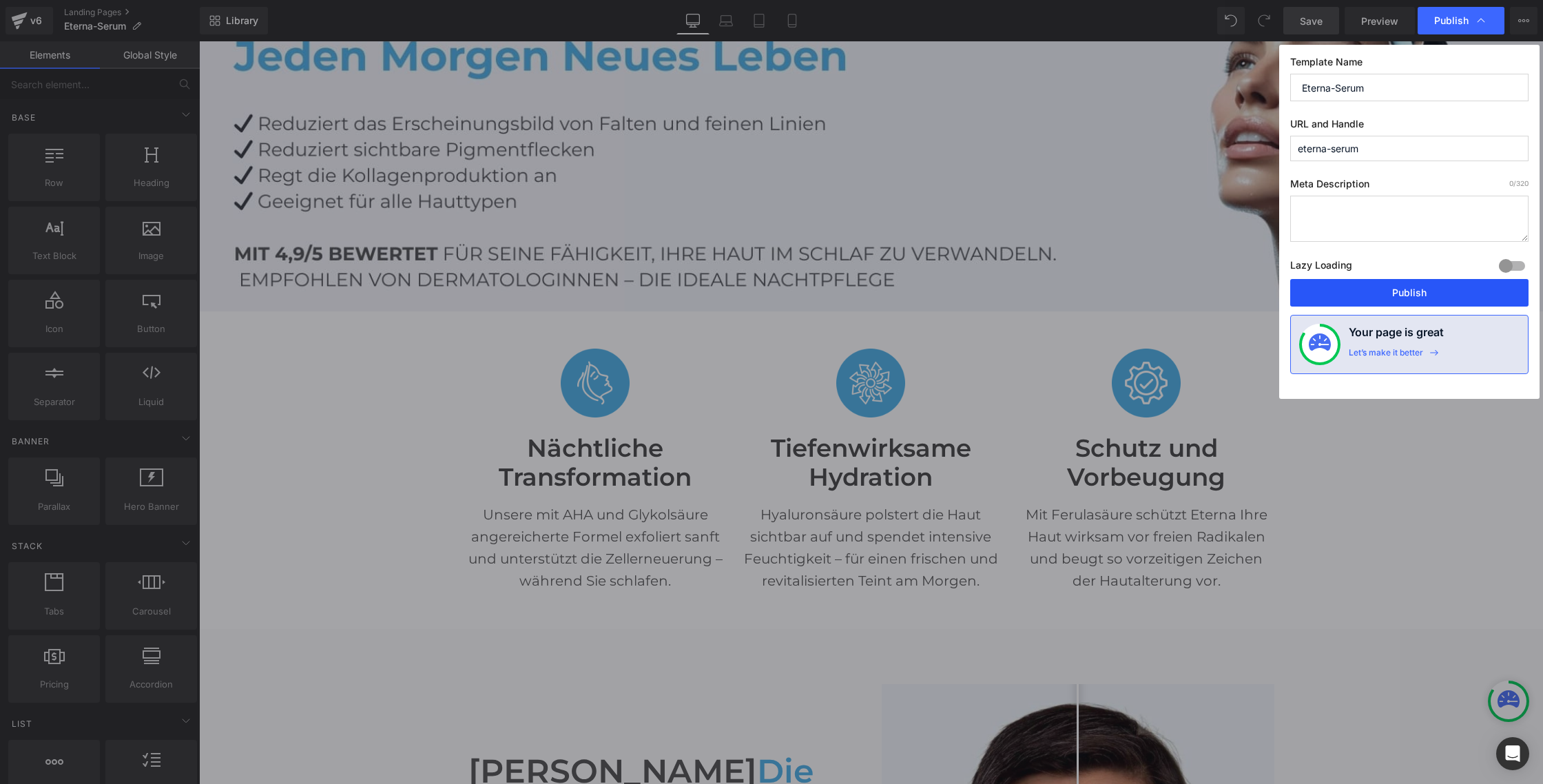
click at [1454, 305] on button "Publish" at bounding box center [1409, 293] width 238 height 28
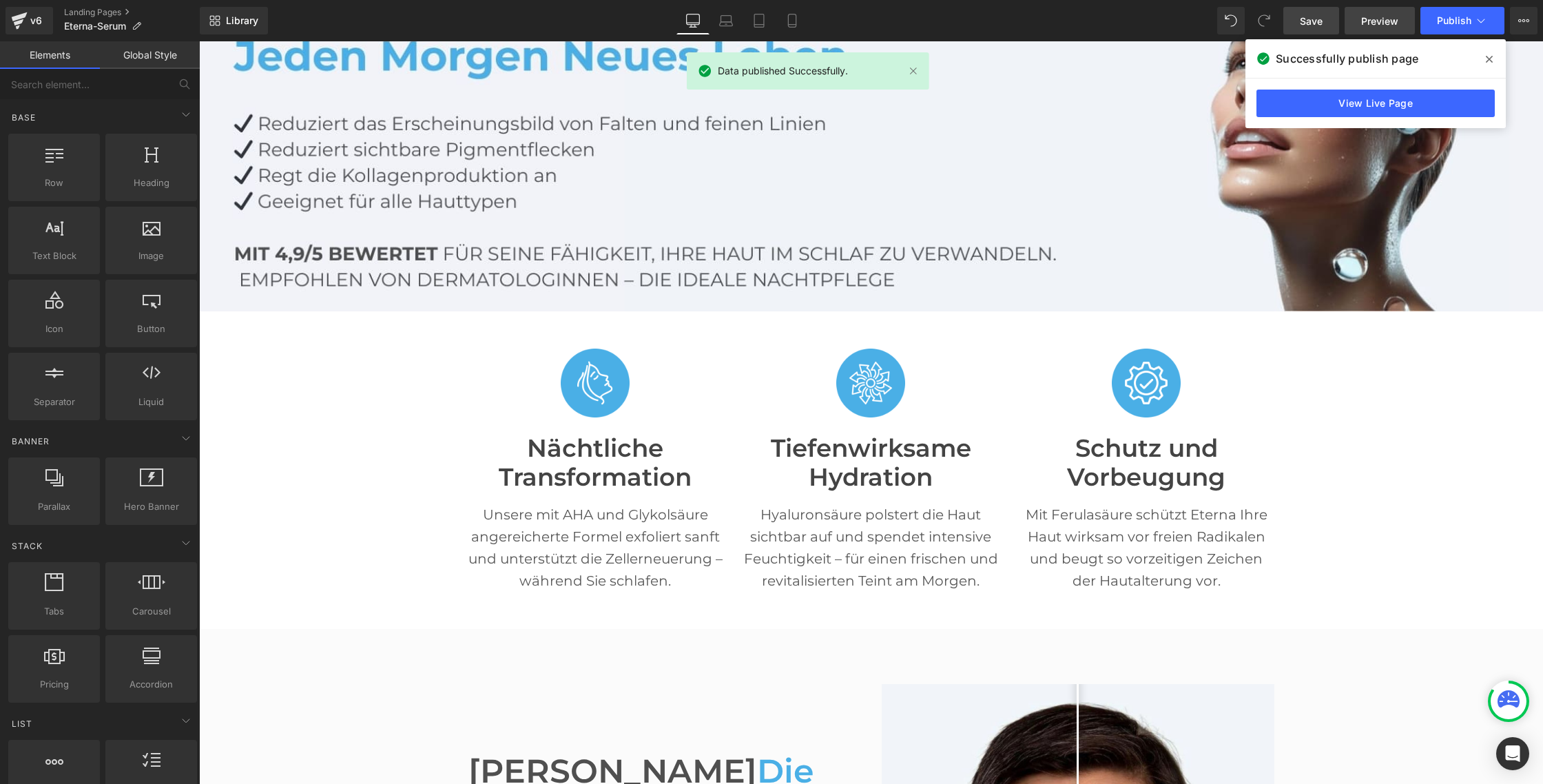
click at [1379, 24] on span "Preview" at bounding box center [1380, 21] width 38 height 15
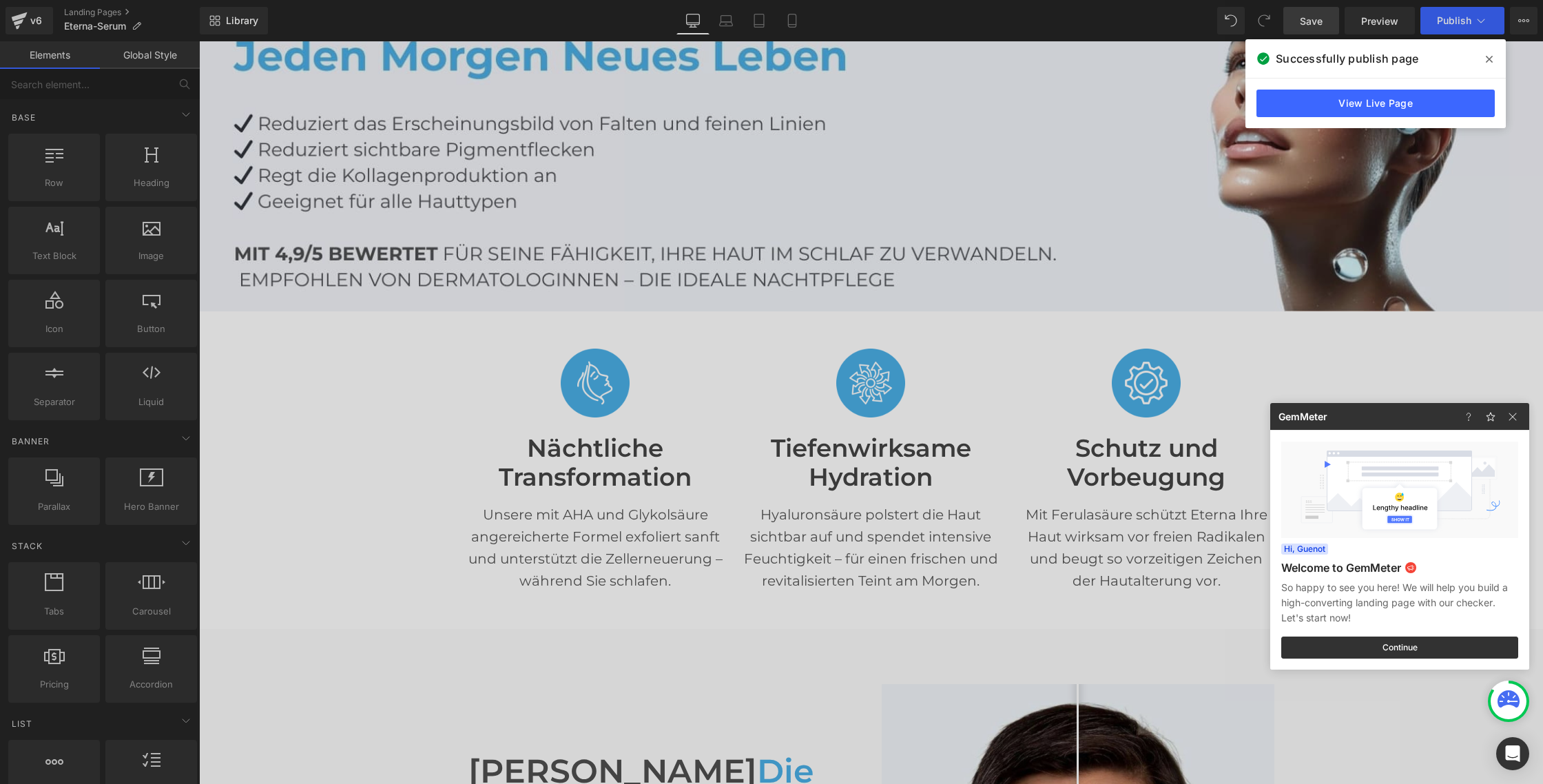
click at [30, 27] on div at bounding box center [772, 392] width 1543 height 784
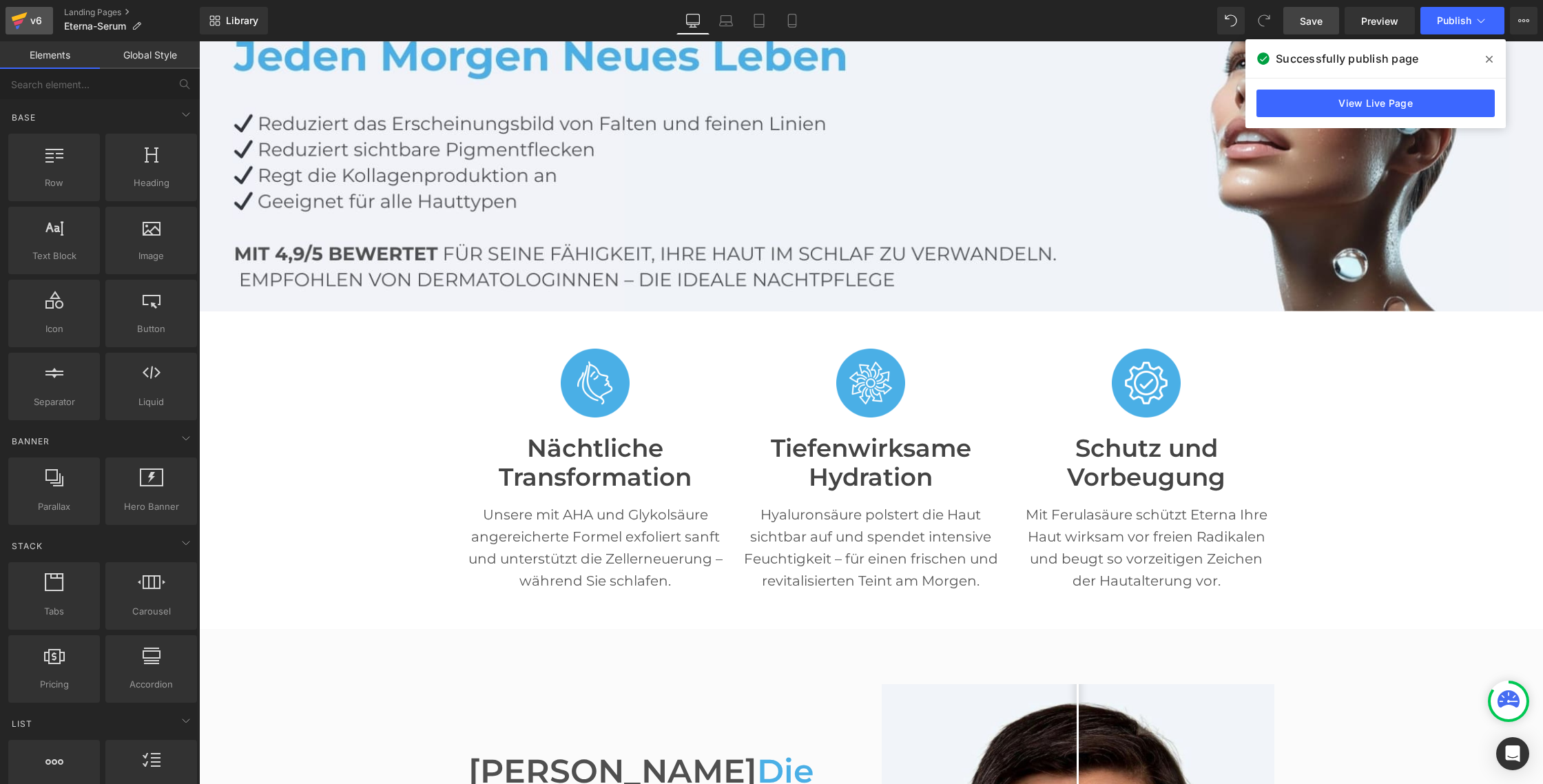
click at [34, 24] on div "v6" at bounding box center [36, 21] width 17 height 18
